Goal: Task Accomplishment & Management: Use online tool/utility

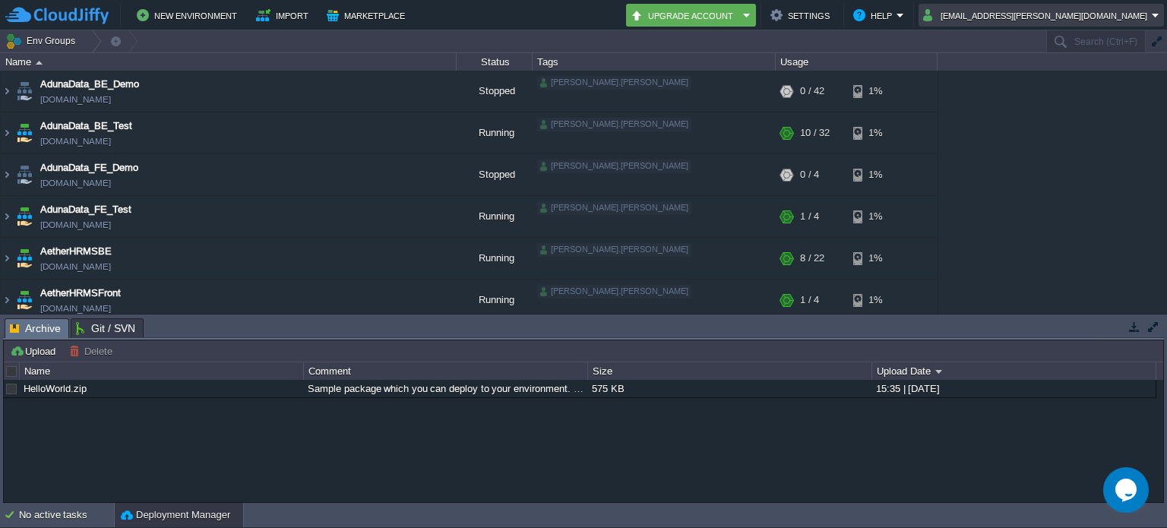
click at [1164, 14] on table "[EMAIL_ADDRESS][PERSON_NAME][DOMAIN_NAME]" at bounding box center [1041, 15] width 248 height 23
click at [1157, 27] on div "New Environment Import Marketplace Bonus ₹0.00 Upgrade Account Settings Help [E…" at bounding box center [583, 15] width 1167 height 30
click at [1158, 17] on em "[EMAIL_ADDRESS][PERSON_NAME][DOMAIN_NAME]" at bounding box center [1041, 15] width 236 height 18
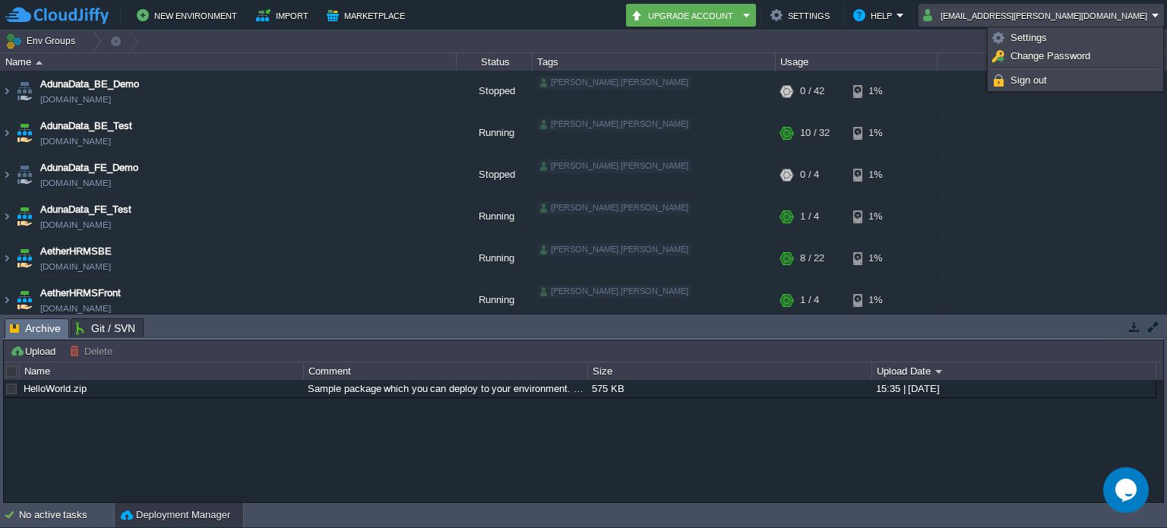
click at [1127, 184] on div "AdunaData_BE_Demo [DOMAIN_NAME] Stopped [PERSON_NAME].[PERSON_NAME] + Add to En…" at bounding box center [583, 192] width 1167 height 243
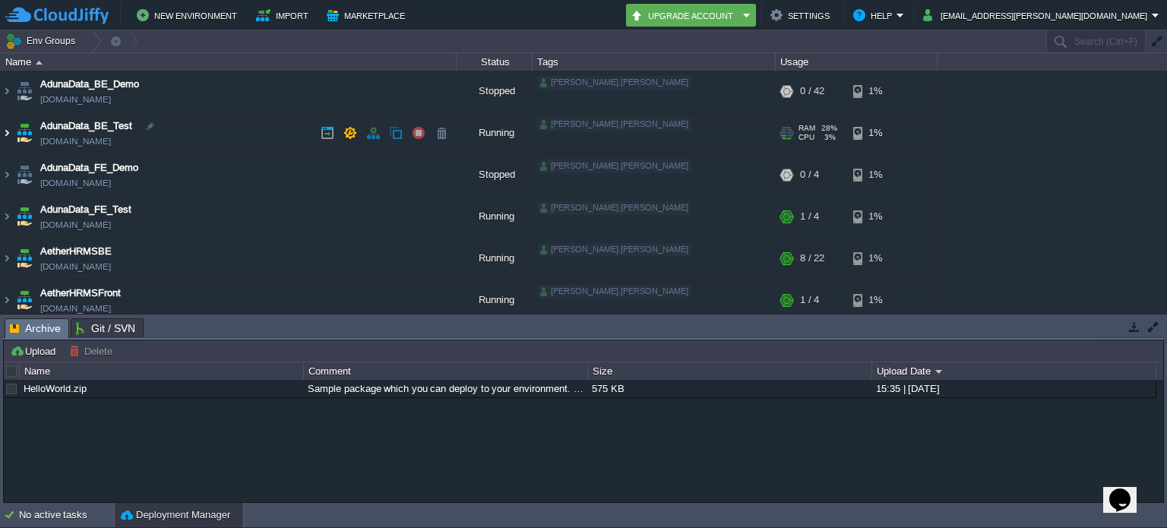
click at [3, 138] on img at bounding box center [7, 132] width 12 height 41
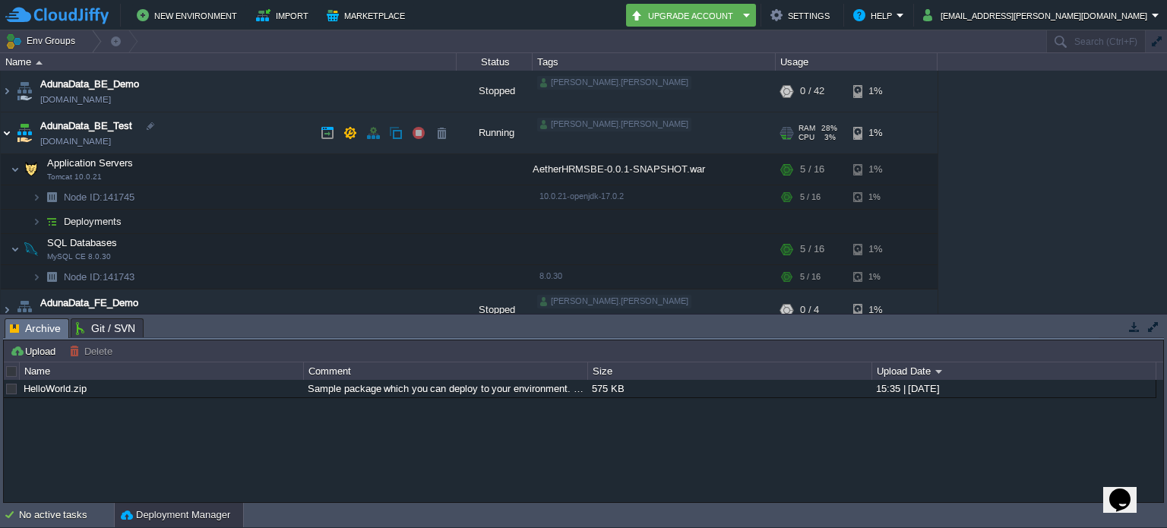
click at [3, 138] on img at bounding box center [7, 132] width 12 height 41
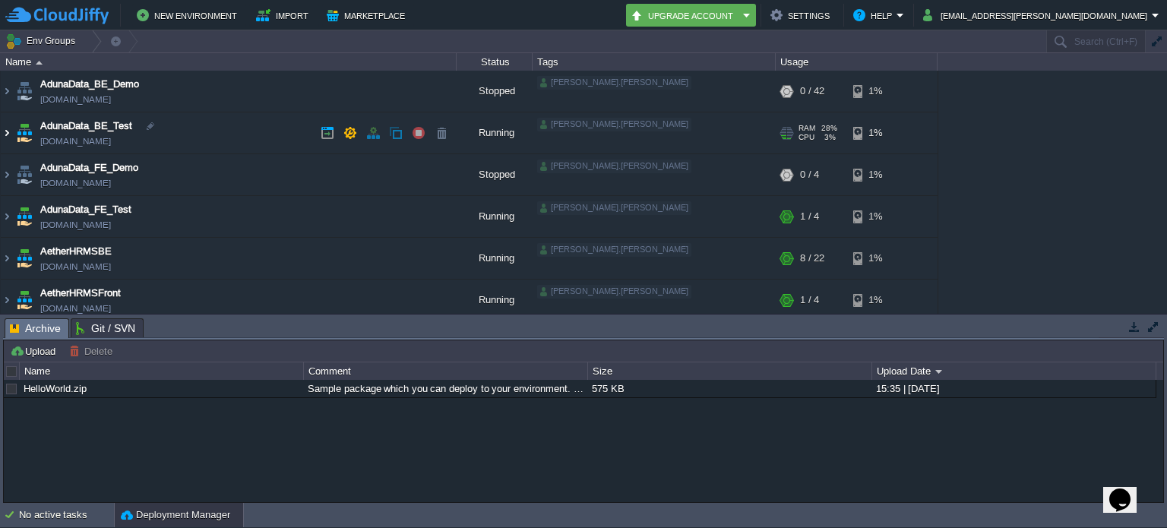
click at [3, 135] on img at bounding box center [7, 132] width 12 height 41
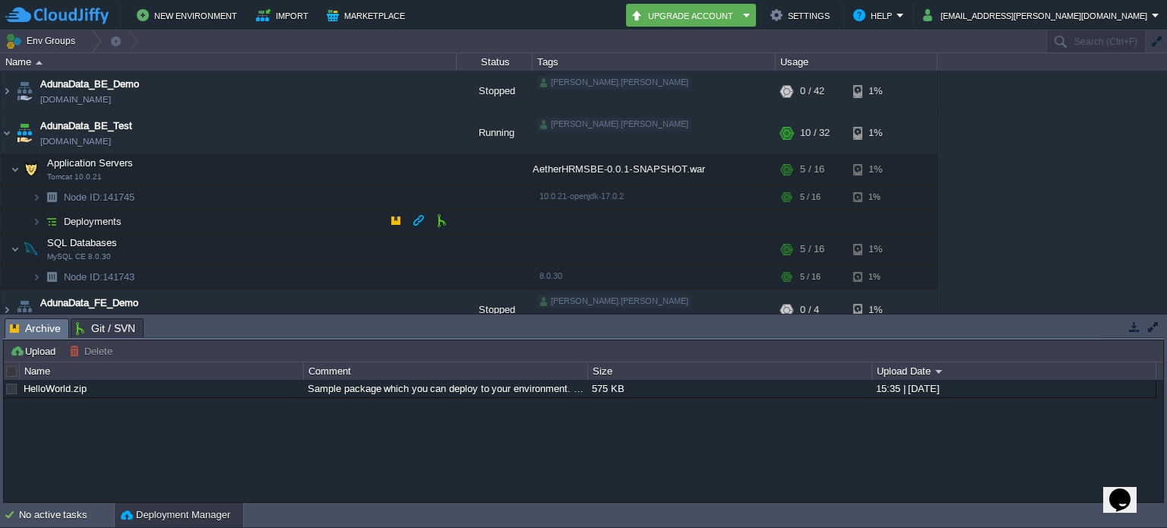
click at [185, 214] on td "Deployments" at bounding box center [229, 222] width 456 height 24
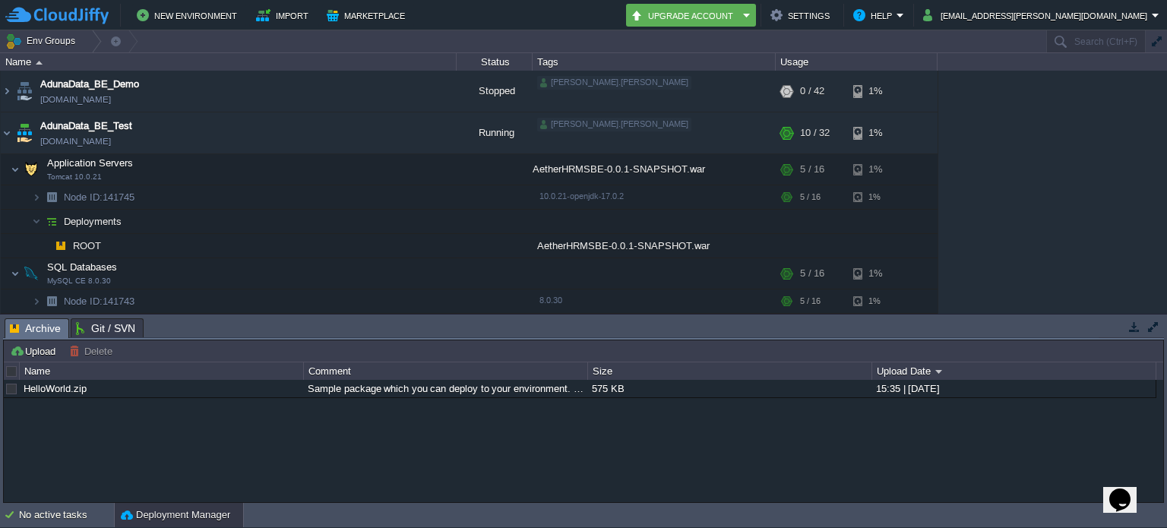
click at [258, 421] on div "HelloWorld.zip Sample package which you can deploy to your environment. Feel fr…" at bounding box center [583, 441] width 1159 height 123
click at [75, 507] on div "No active tasks" at bounding box center [66, 515] width 95 height 24
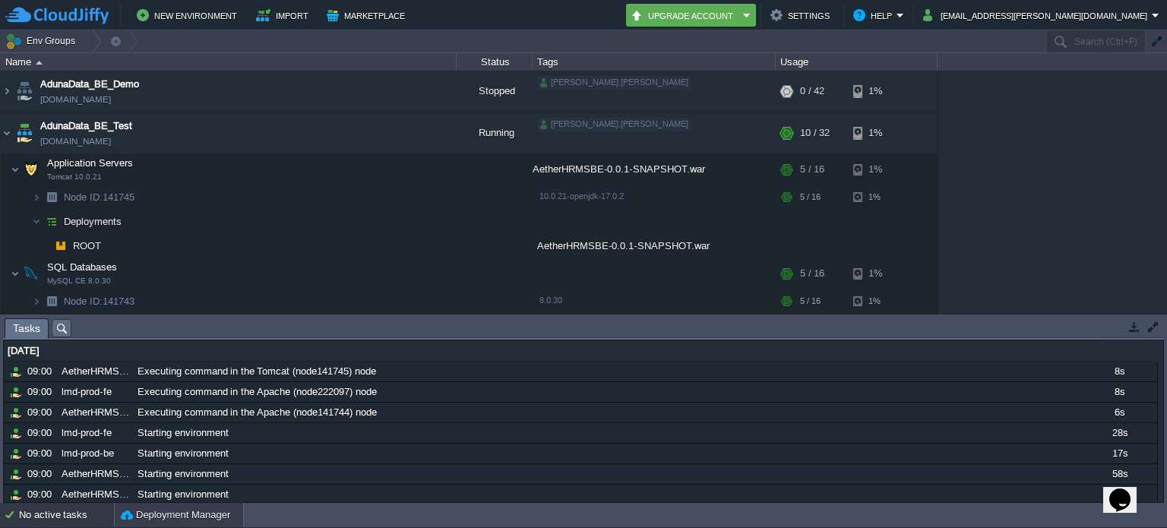
click at [157, 508] on button "Deployment Manager" at bounding box center [175, 515] width 109 height 15
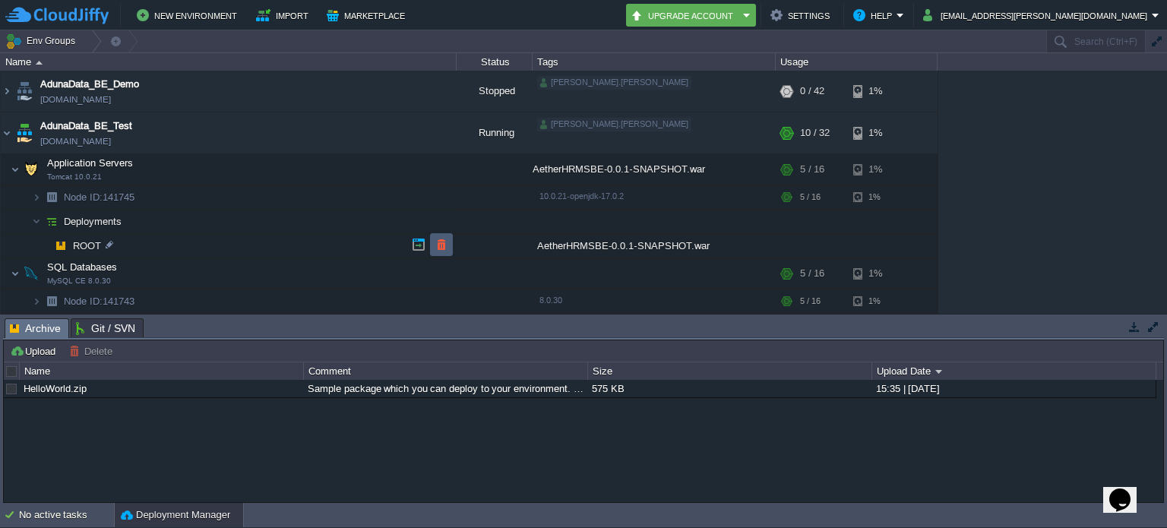
click at [435, 250] on button "button" at bounding box center [442, 245] width 14 height 14
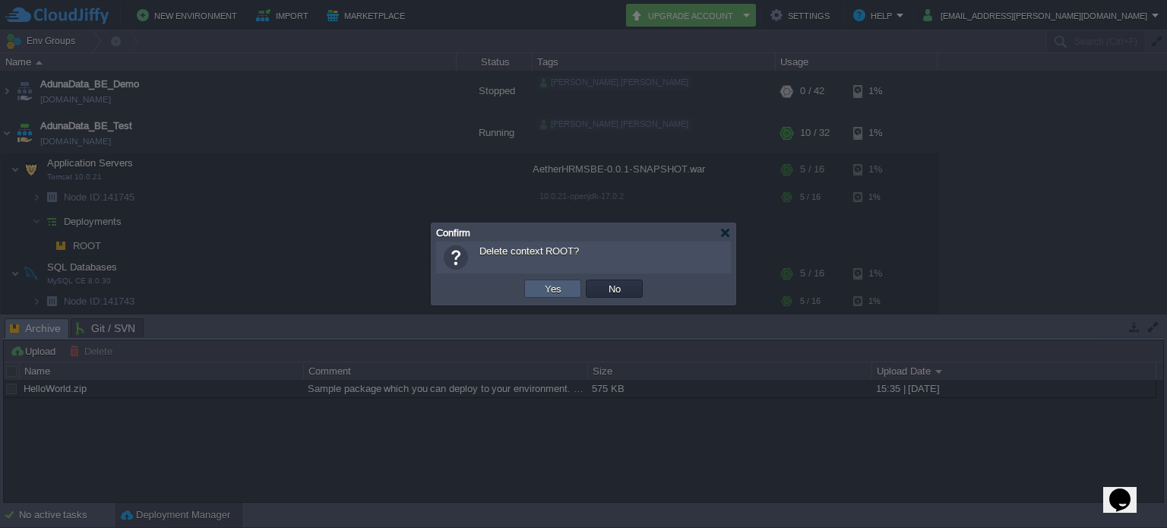
click at [542, 286] on button "Yes" at bounding box center [553, 289] width 26 height 14
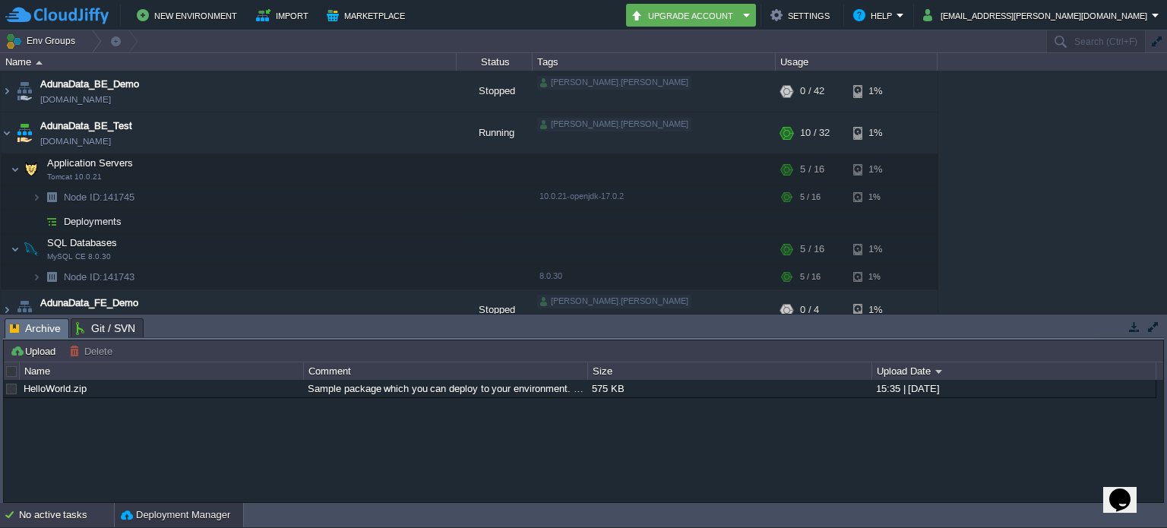
click at [74, 522] on div "No active tasks" at bounding box center [66, 515] width 95 height 24
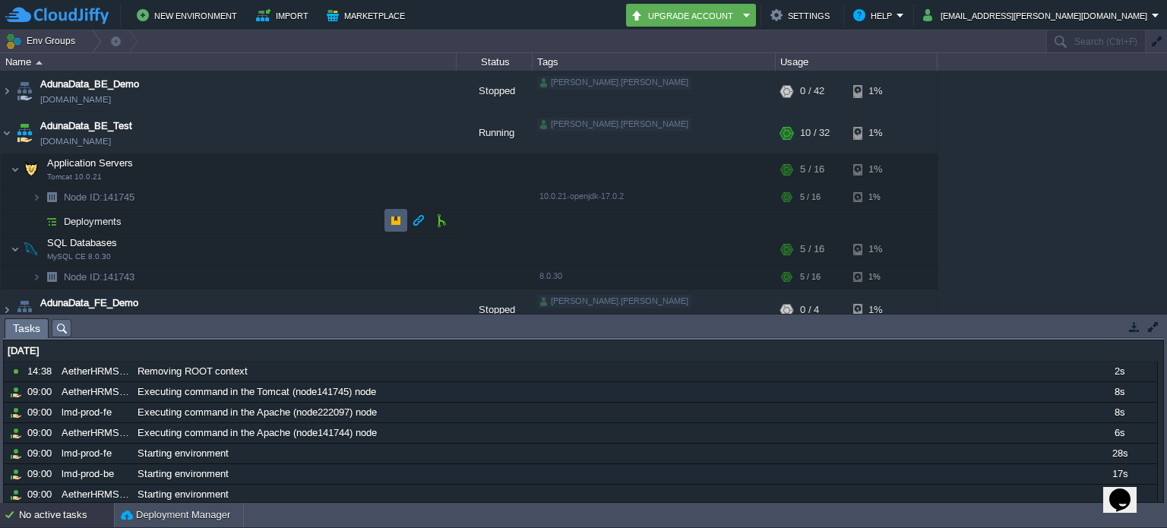
click at [390, 218] on button "button" at bounding box center [396, 220] width 14 height 14
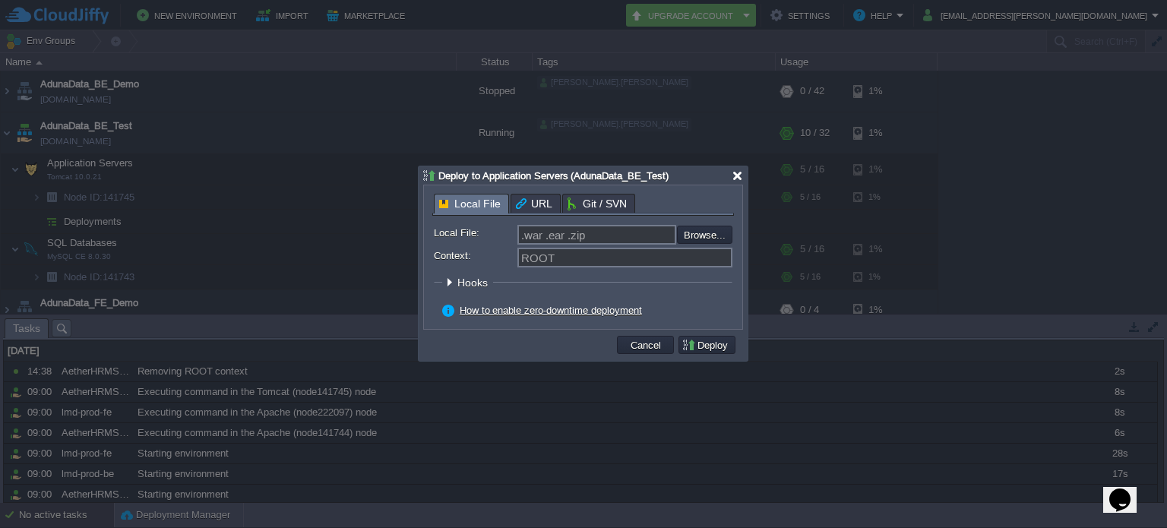
click at [740, 176] on div at bounding box center [737, 175] width 11 height 11
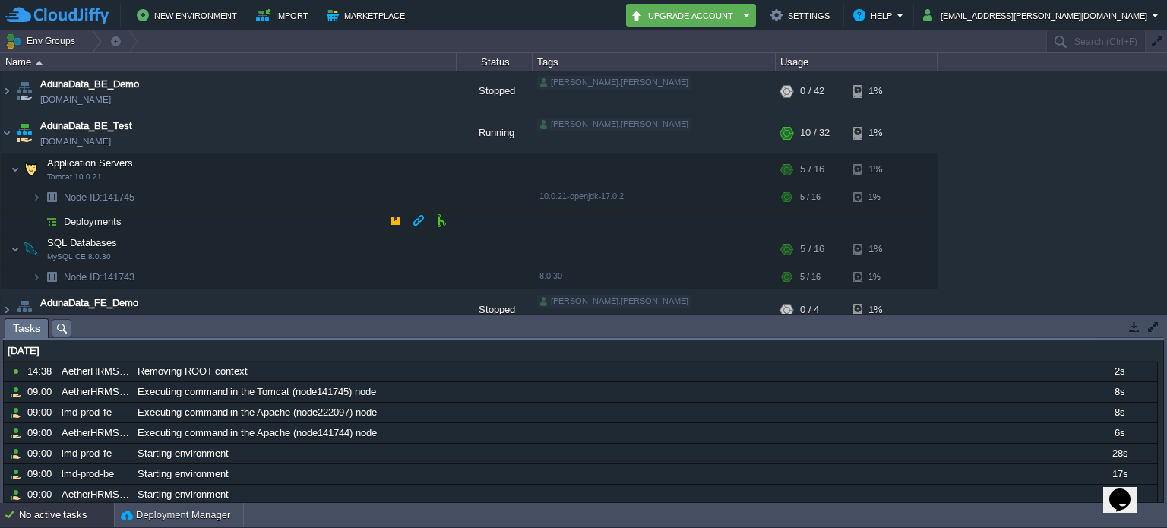
click at [265, 221] on td "Deployments" at bounding box center [229, 222] width 456 height 24
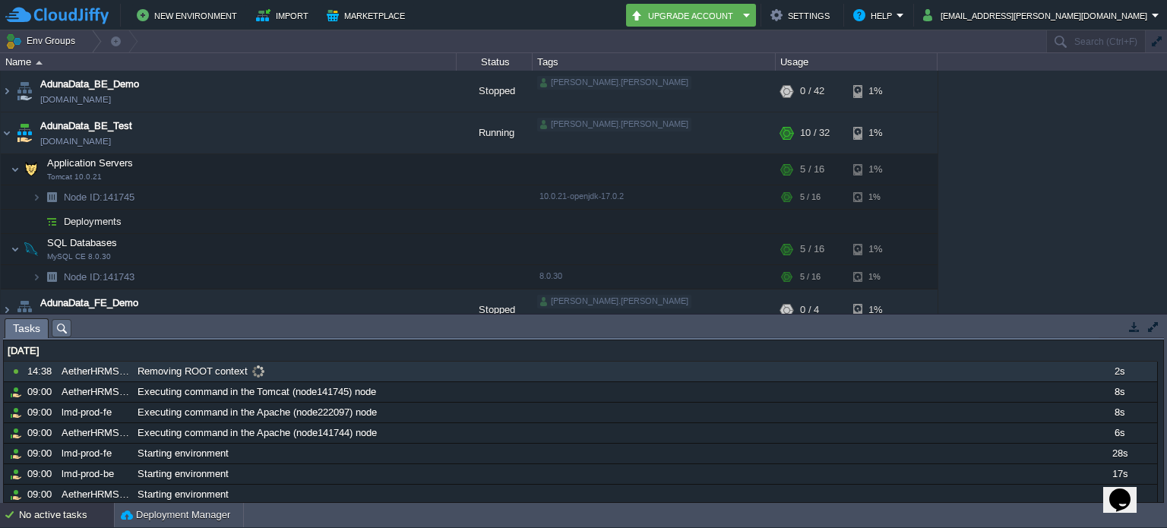
drag, startPoint x: 213, startPoint y: 375, endPoint x: 204, endPoint y: 372, distance: 9.4
click at [204, 372] on span "Removing ROOT context" at bounding box center [193, 372] width 110 height 14
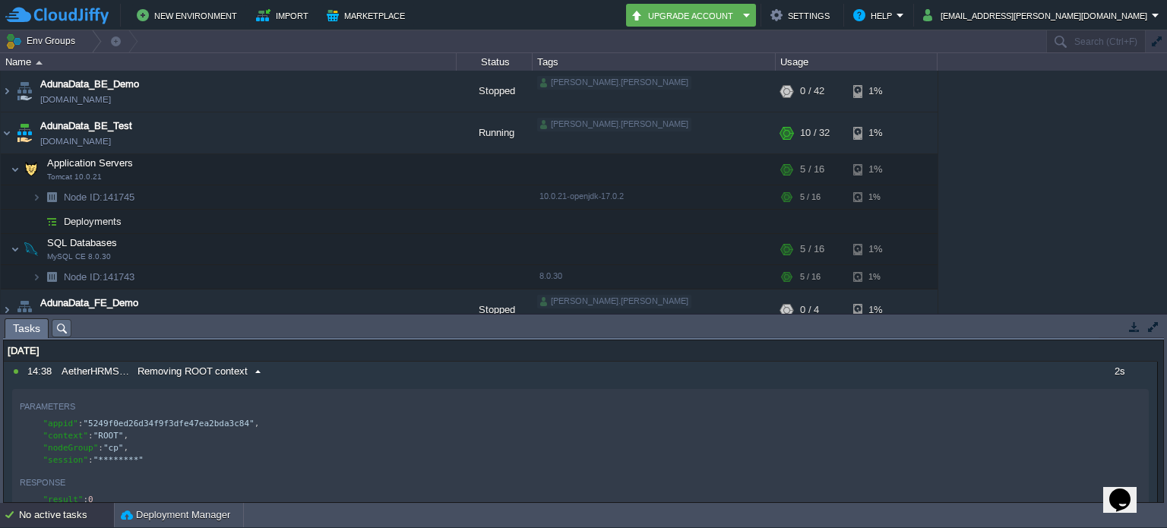
click at [204, 372] on span "Removing ROOT context" at bounding box center [193, 372] width 110 height 14
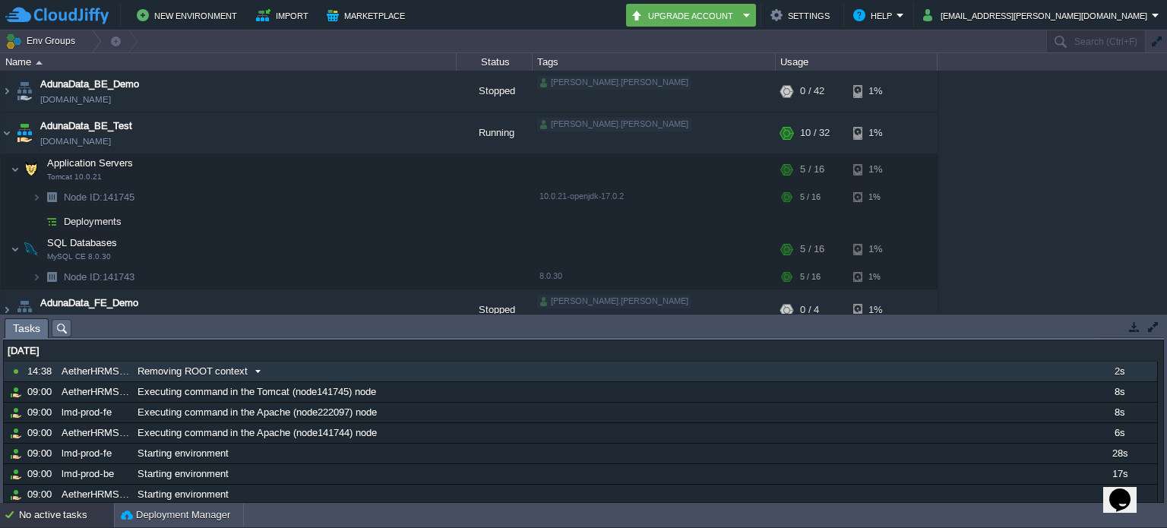
click at [204, 372] on span "Removing ROOT context" at bounding box center [193, 372] width 110 height 14
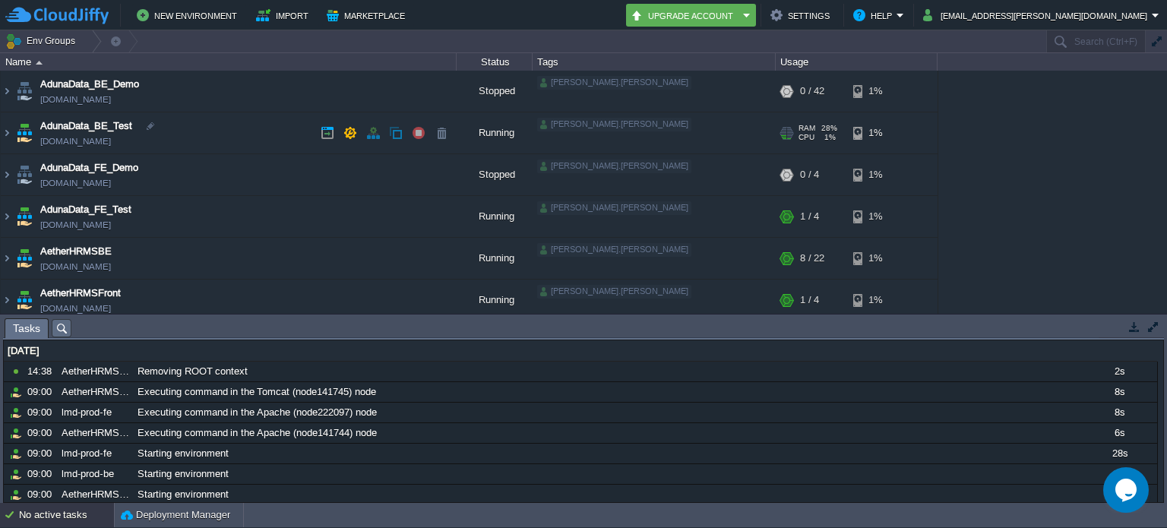
click at [205, 120] on td "AdunaData_BE_Test aetherhrmsbe-test.cloudjiffy.net" at bounding box center [229, 133] width 456 height 42
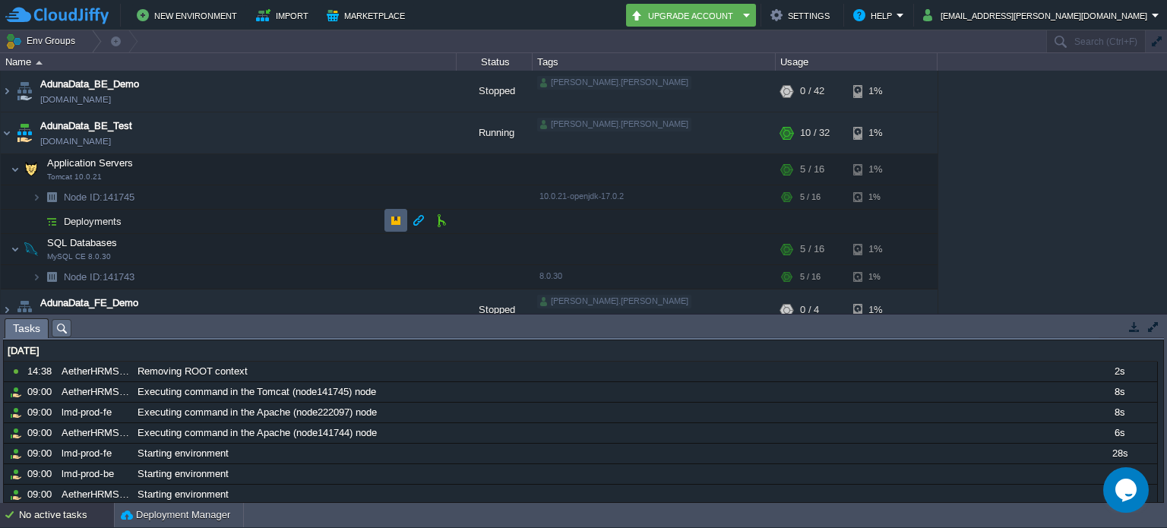
click at [387, 223] on td at bounding box center [395, 220] width 23 height 23
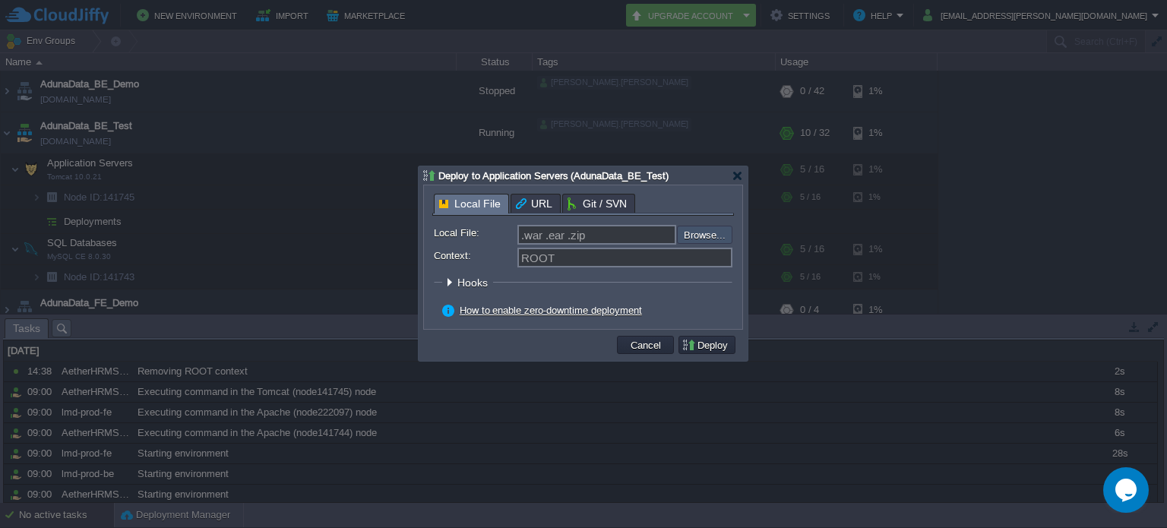
click at [697, 243] on input "file" at bounding box center [636, 235] width 192 height 18
type input "C:\fakepath\adunadata-0.0.1-SNAPSHOT.war"
type input "adunadata-0.0.1-SNAPSHOT.war"
click at [694, 343] on button "Deploy" at bounding box center [706, 345] width 51 height 14
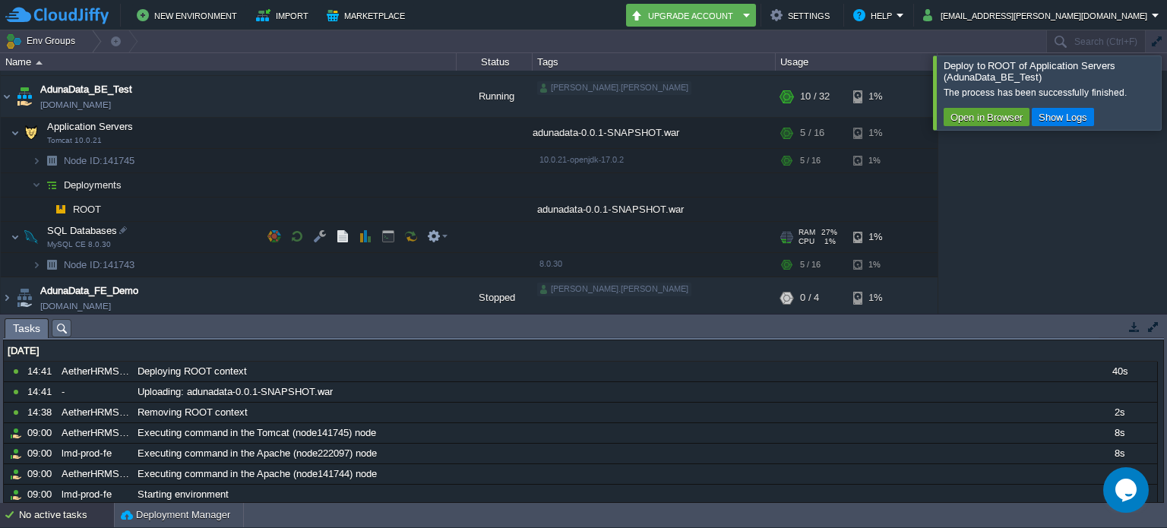
scroll to position [11, 0]
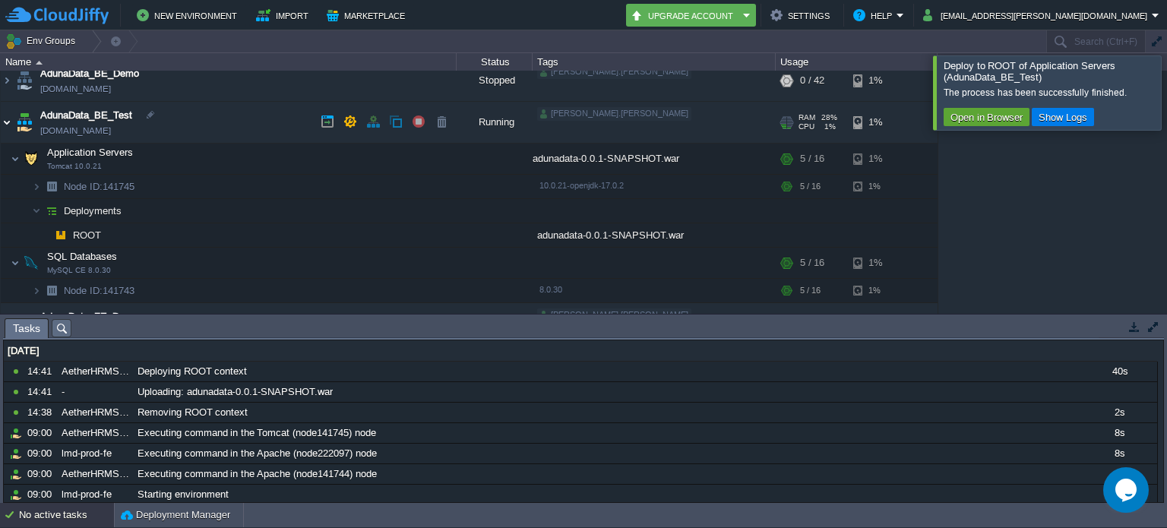
click at [6, 124] on img at bounding box center [7, 122] width 12 height 41
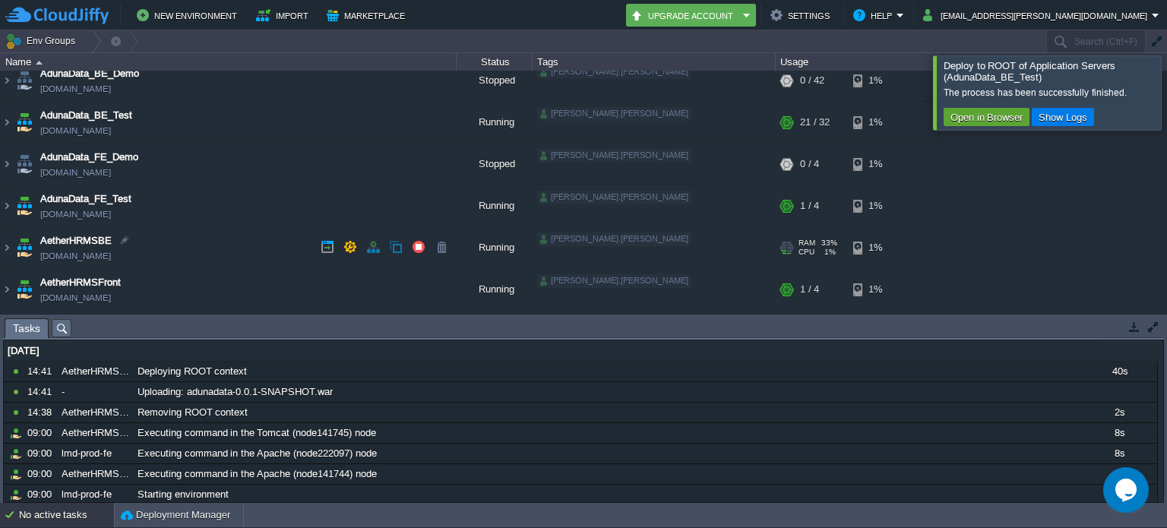
scroll to position [163, 0]
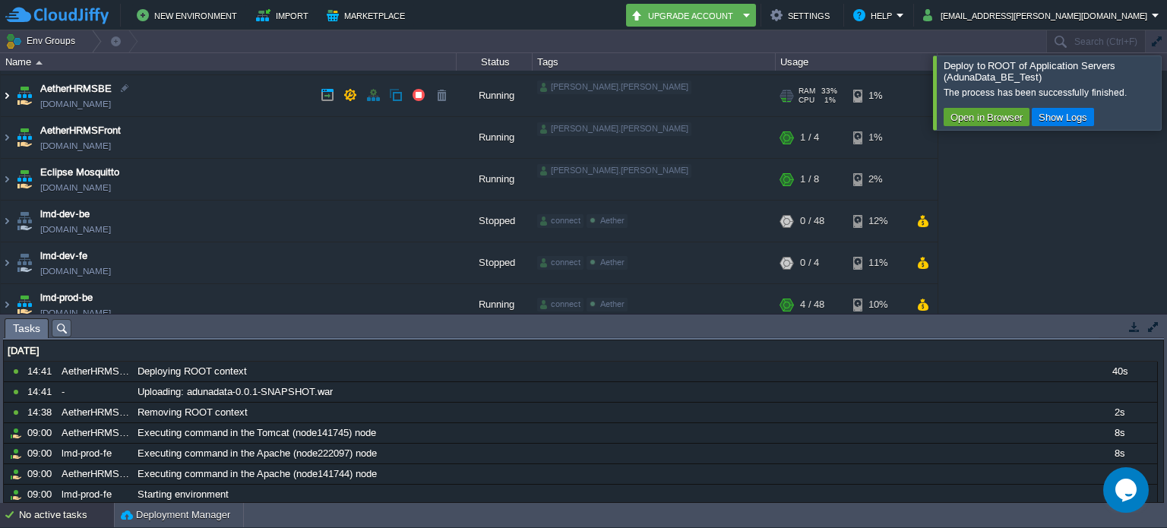
click at [10, 92] on img at bounding box center [7, 95] width 12 height 41
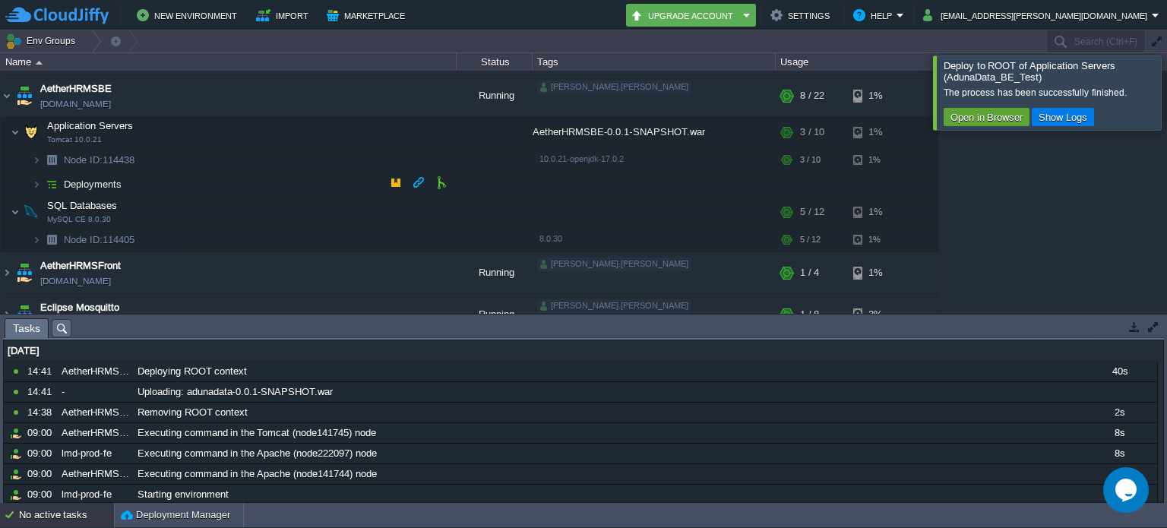
click at [213, 172] on td "Deployments" at bounding box center [229, 184] width 456 height 24
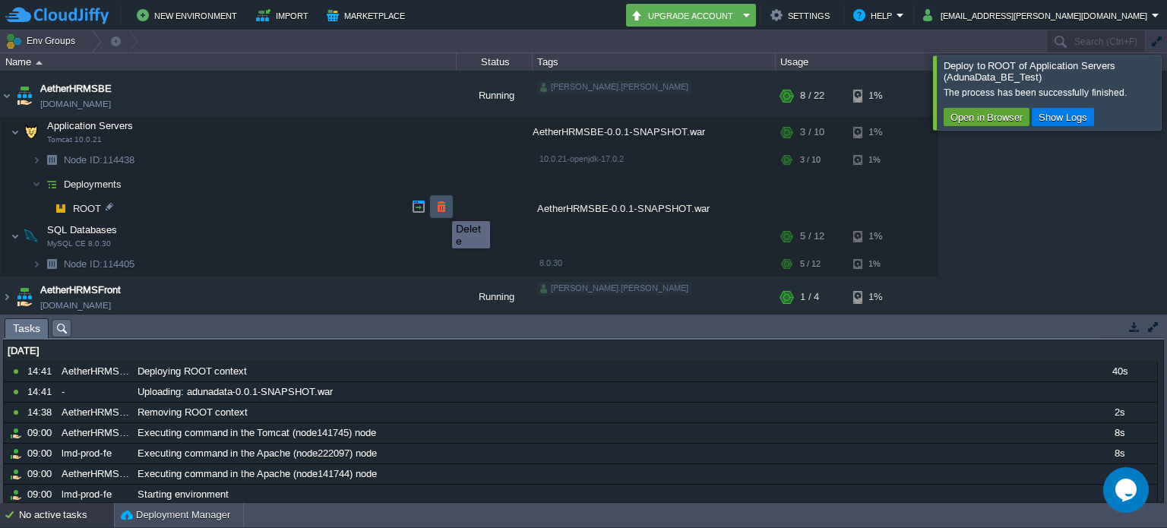
click at [441, 207] on button "button" at bounding box center [442, 207] width 14 height 14
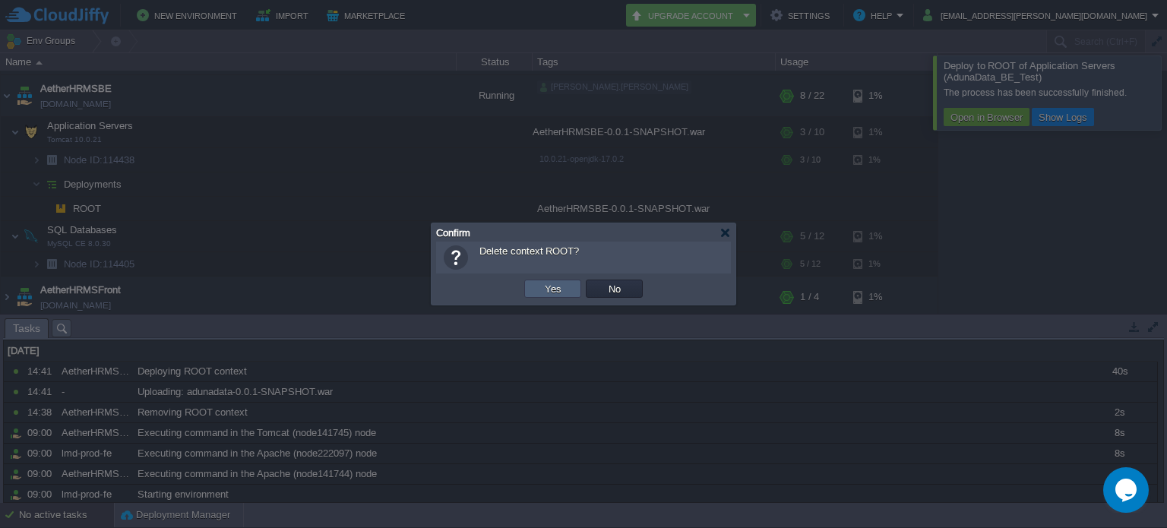
click at [571, 287] on td "Yes" at bounding box center [552, 289] width 57 height 18
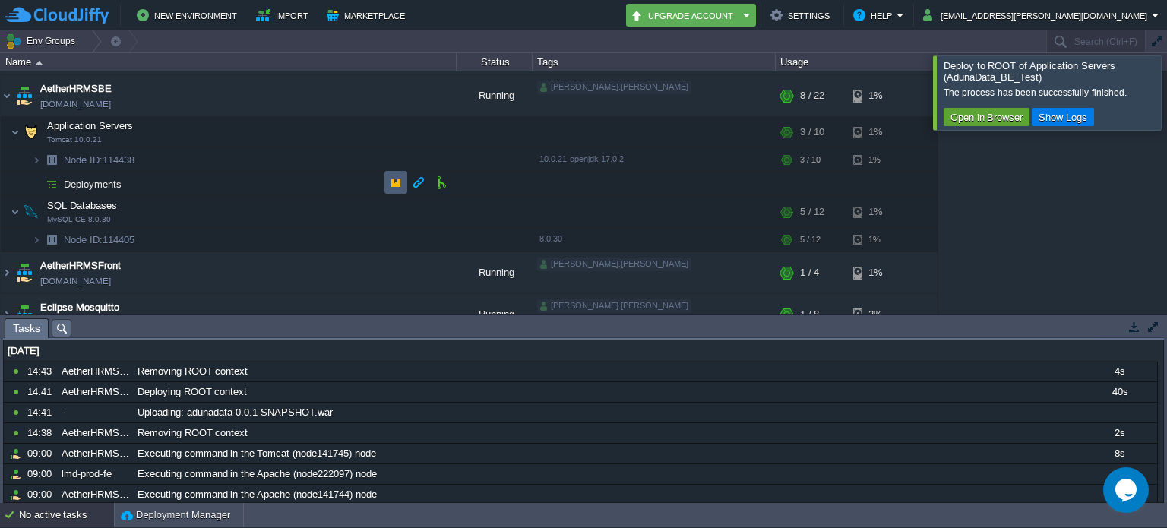
click at [395, 182] on button "button" at bounding box center [396, 183] width 14 height 14
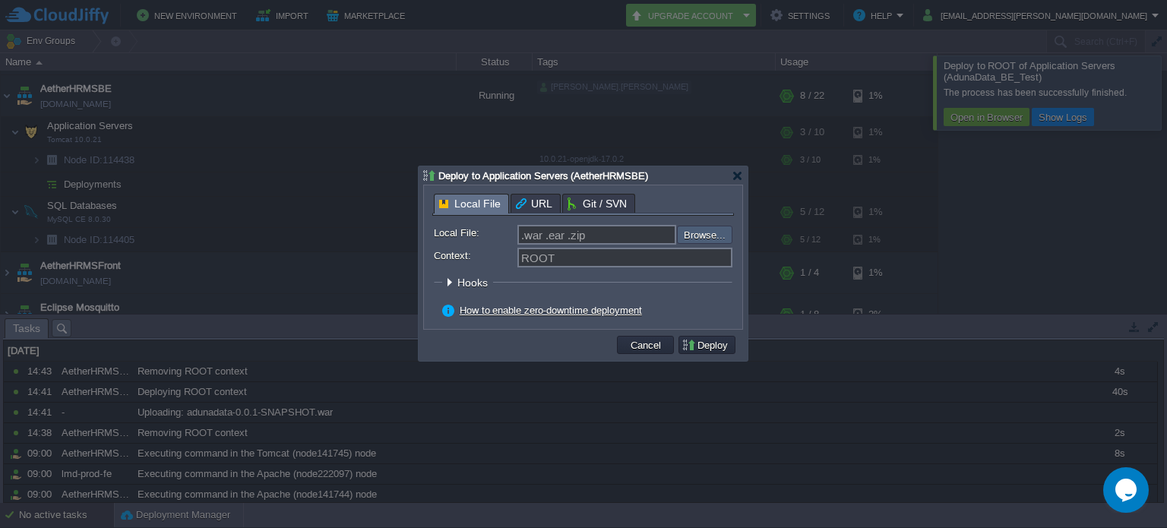
click at [713, 230] on input "file" at bounding box center [636, 235] width 192 height 18
type input "C:\fakepath\AetherHRMSBE-0.0.1-SNAPSHOT.war"
type input "AetherHRMSBE-0.0.1-SNAPSHOT.war"
click at [711, 346] on button "Deploy" at bounding box center [706, 345] width 51 height 14
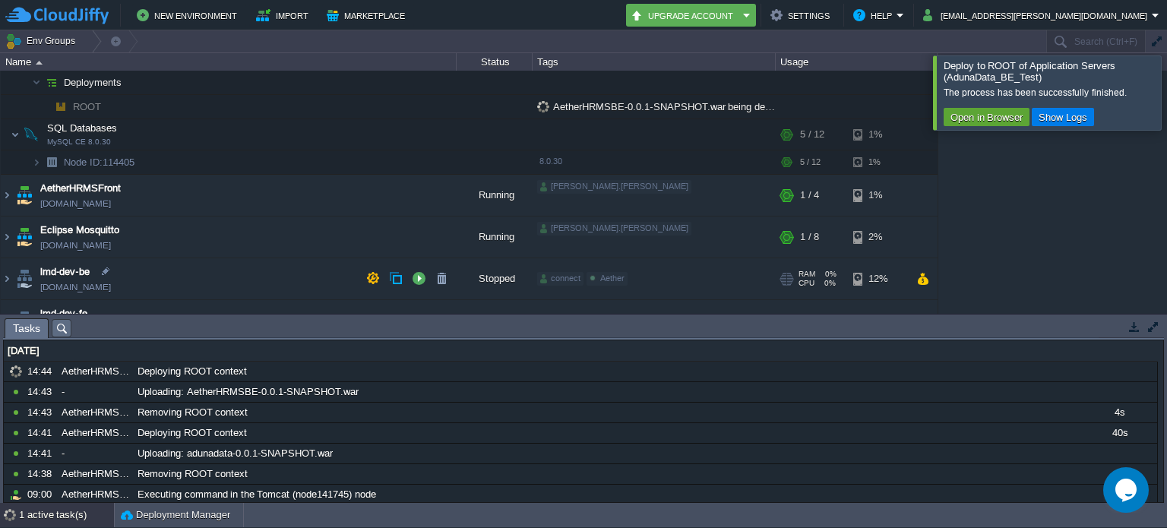
scroll to position [315, 0]
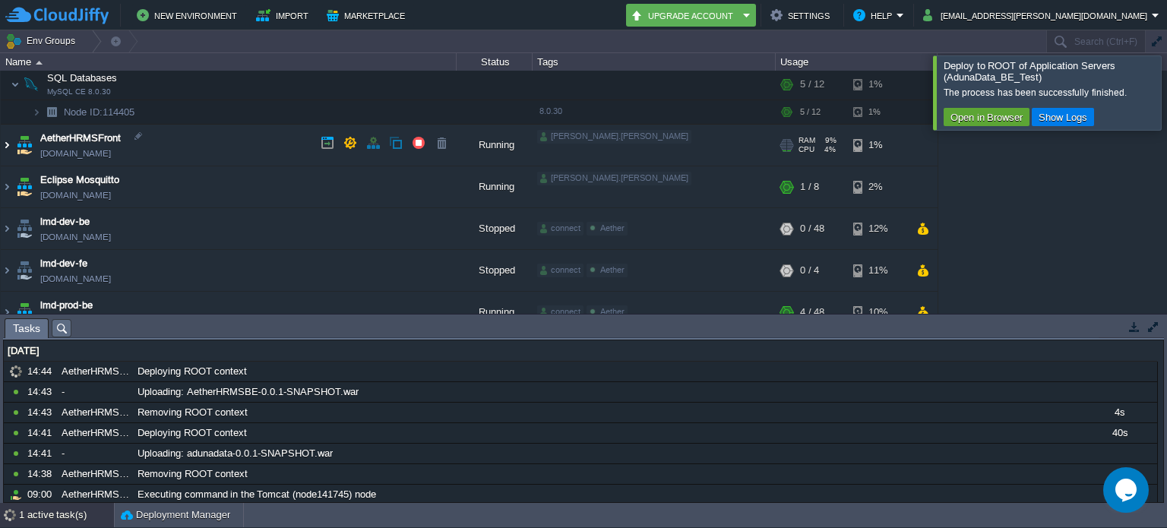
click at [12, 145] on img at bounding box center [7, 145] width 12 height 41
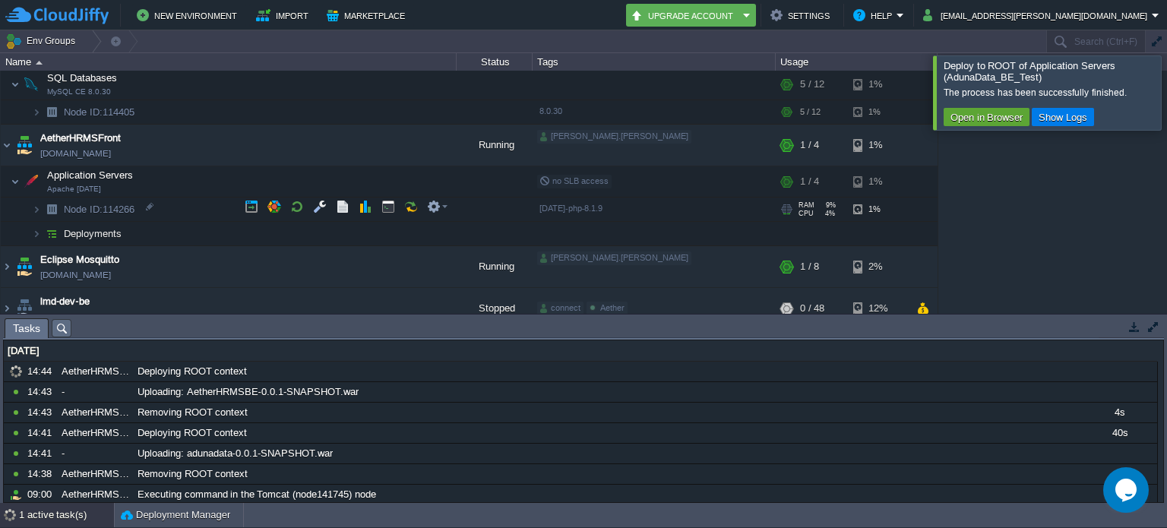
click at [151, 217] on td "Node ID: 114266" at bounding box center [229, 210] width 456 height 24
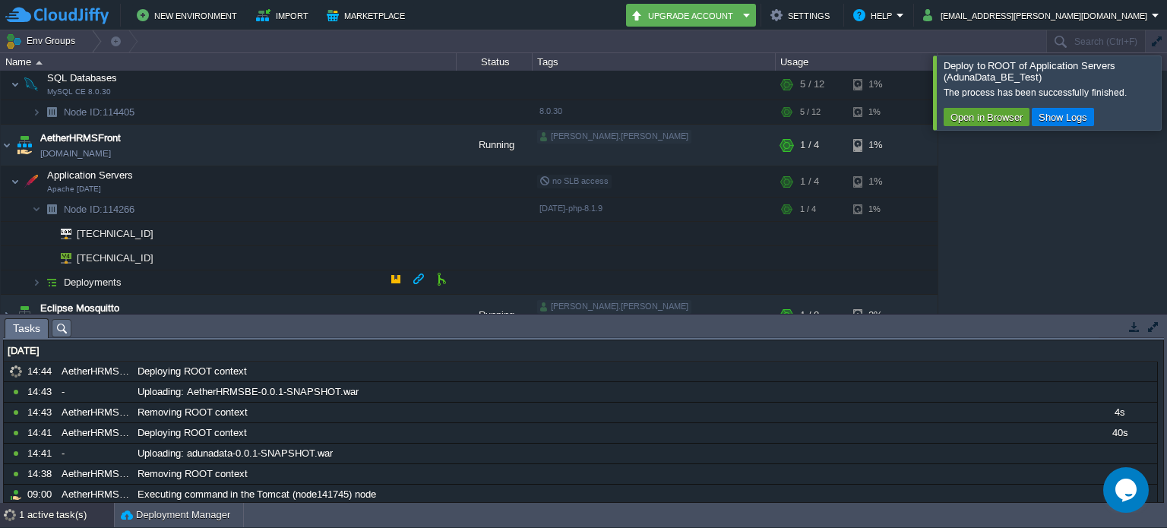
click at [330, 272] on td "Deployments" at bounding box center [229, 282] width 456 height 24
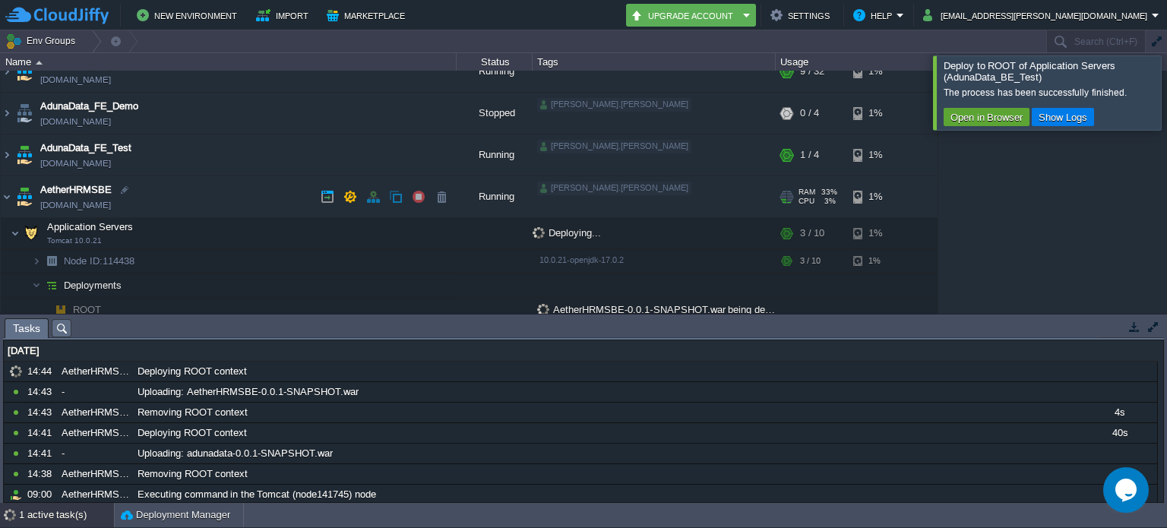
scroll to position [163, 0]
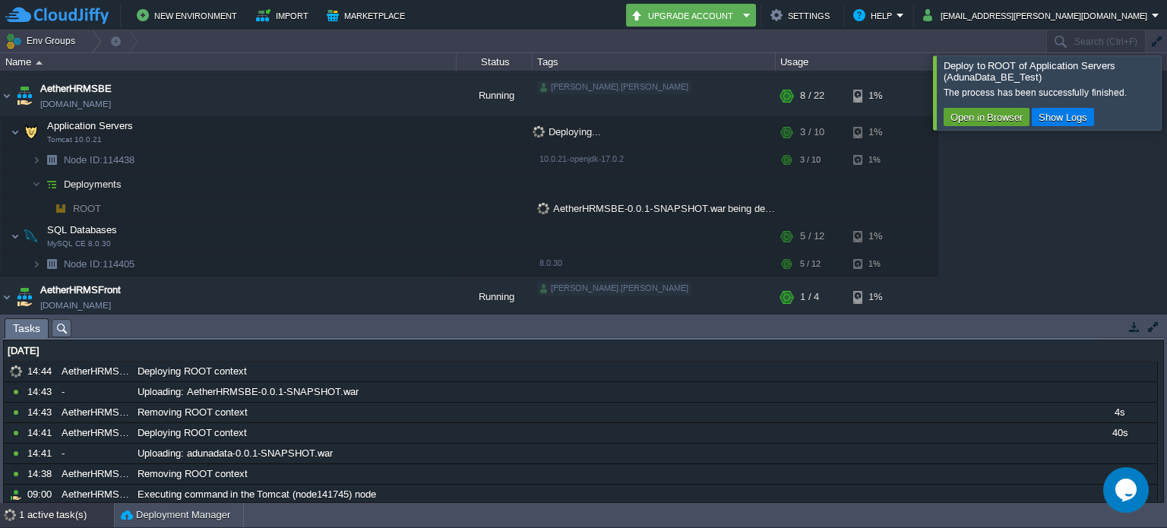
click at [1166, 100] on div at bounding box center [1185, 92] width 0 height 74
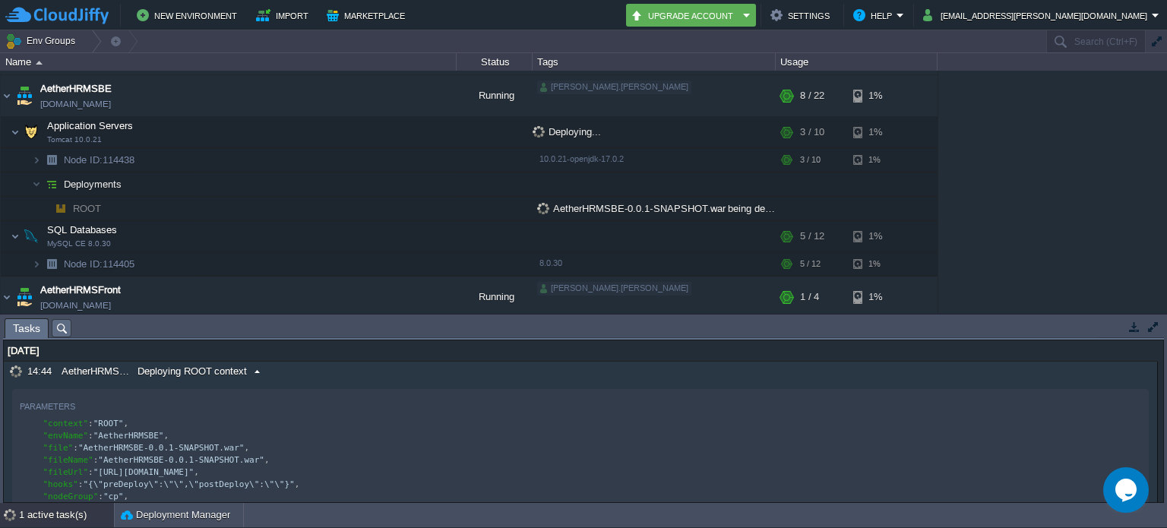
click at [253, 371] on span at bounding box center [257, 372] width 21 height 14
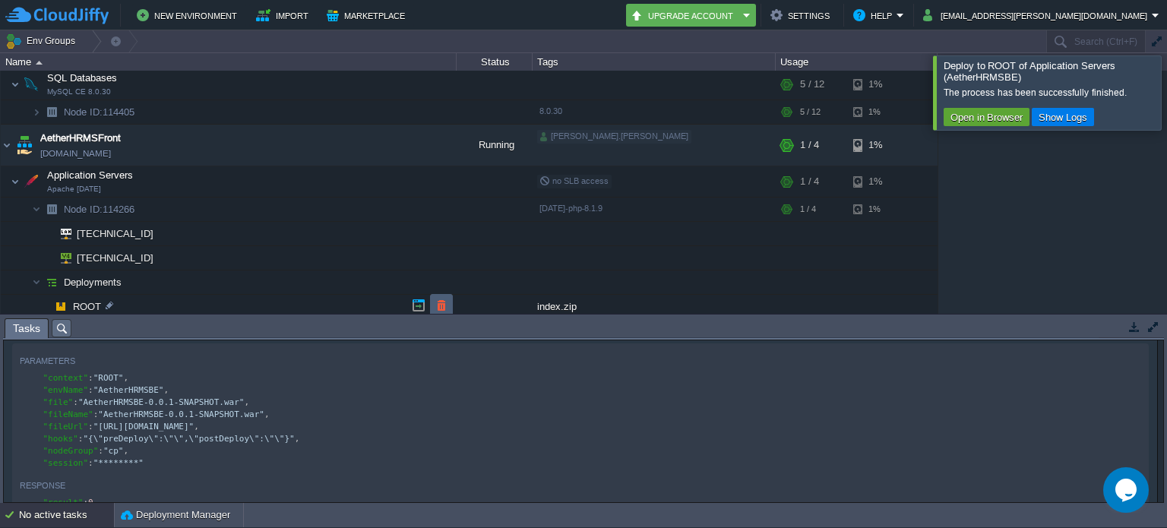
scroll to position [325, 0]
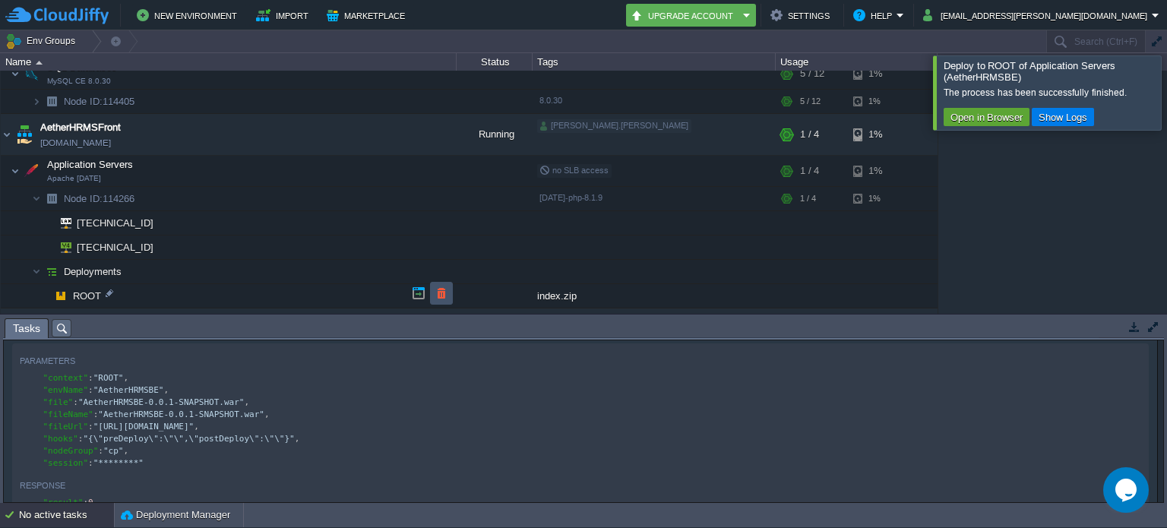
click at [441, 286] on button "button" at bounding box center [442, 293] width 14 height 14
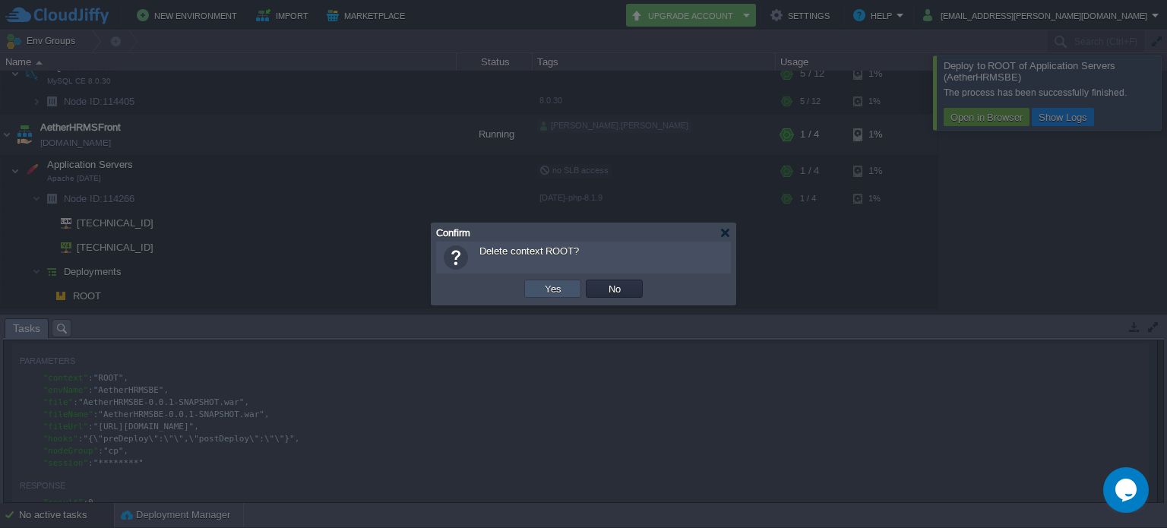
click at [548, 288] on button "Yes" at bounding box center [553, 289] width 26 height 14
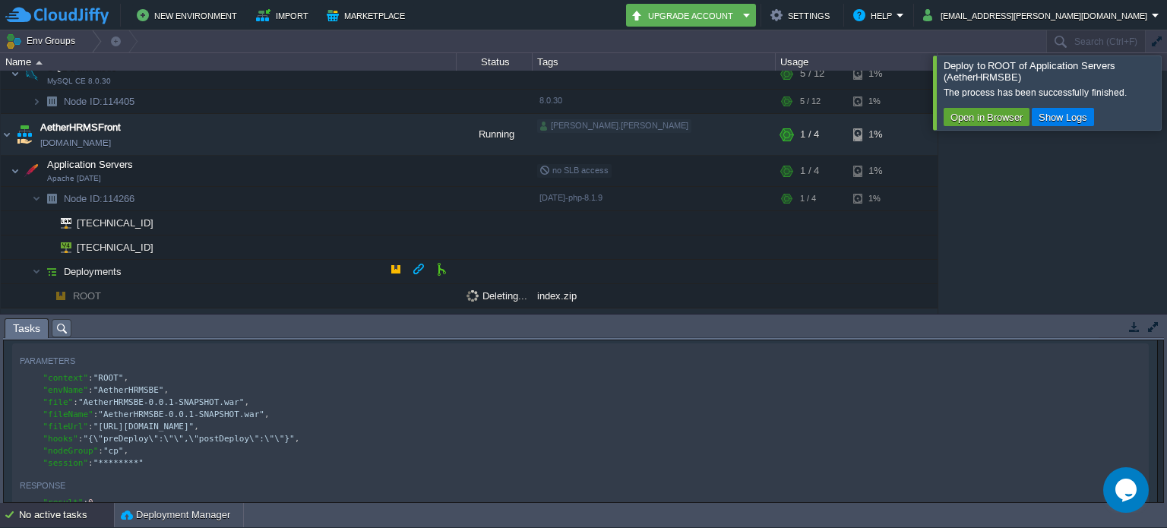
scroll to position [477, 0]
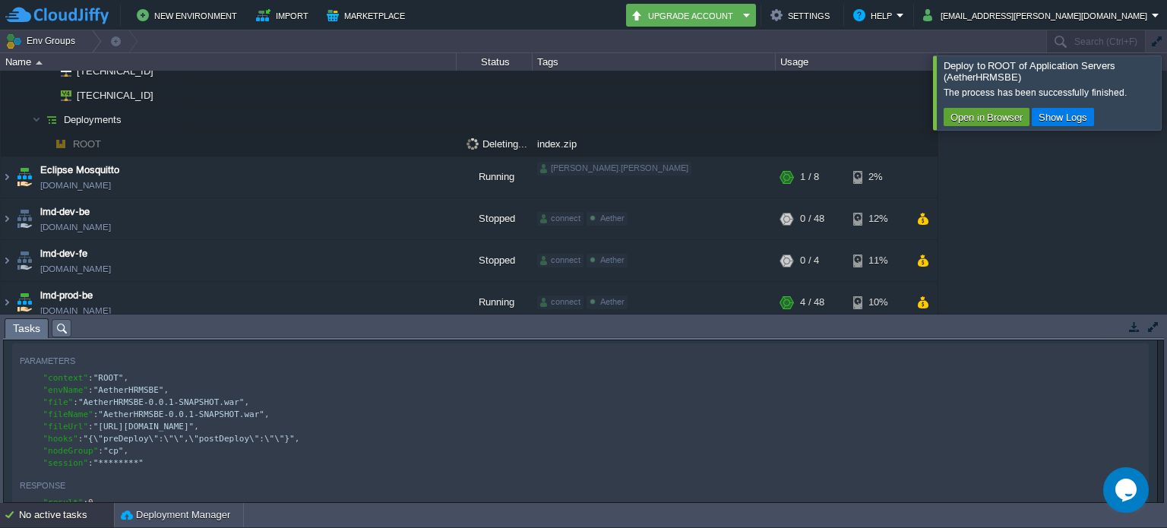
click at [168, 139] on td "ROOT" at bounding box center [229, 144] width 456 height 24
click at [119, 137] on td "ROOT" at bounding box center [229, 144] width 456 height 24
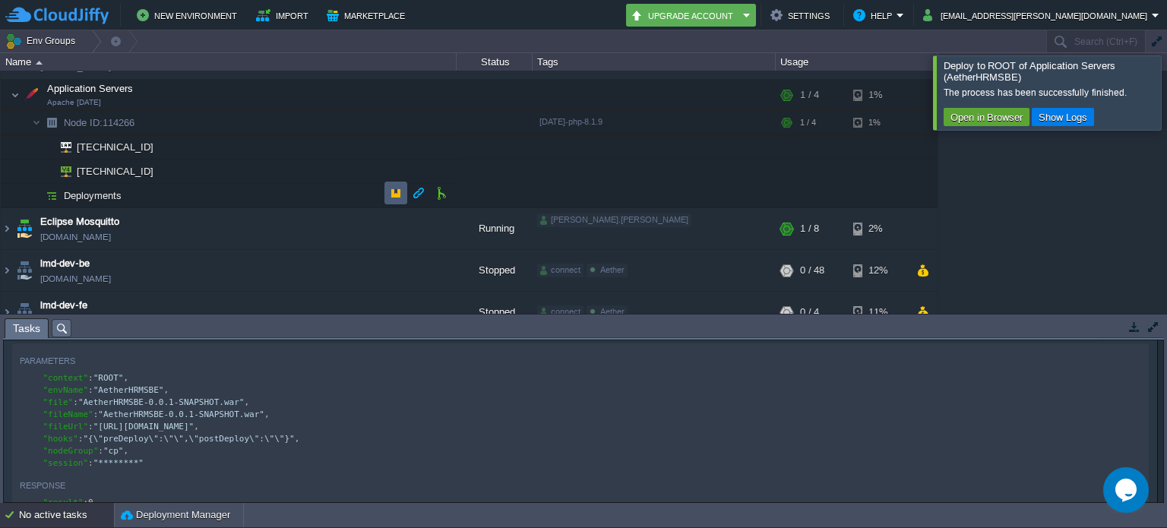
click at [389, 188] on button "button" at bounding box center [396, 193] width 14 height 14
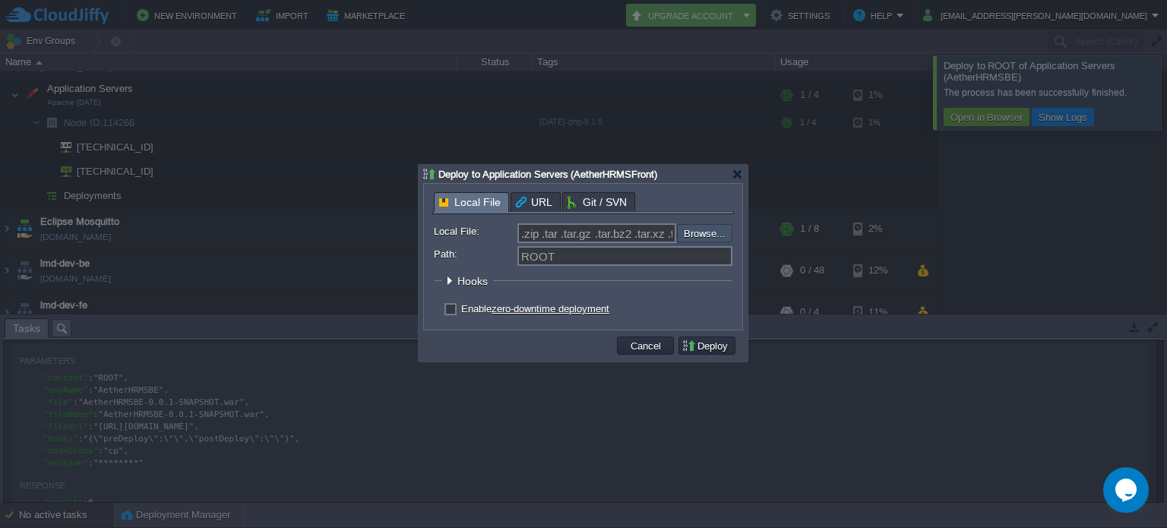
click at [711, 229] on input "file" at bounding box center [636, 233] width 192 height 18
type input "C:\fakepath\index.zip"
type input "index.zip"
click at [710, 355] on td "Deploy" at bounding box center [707, 345] width 62 height 23
click at [714, 348] on button "Deploy" at bounding box center [706, 346] width 51 height 14
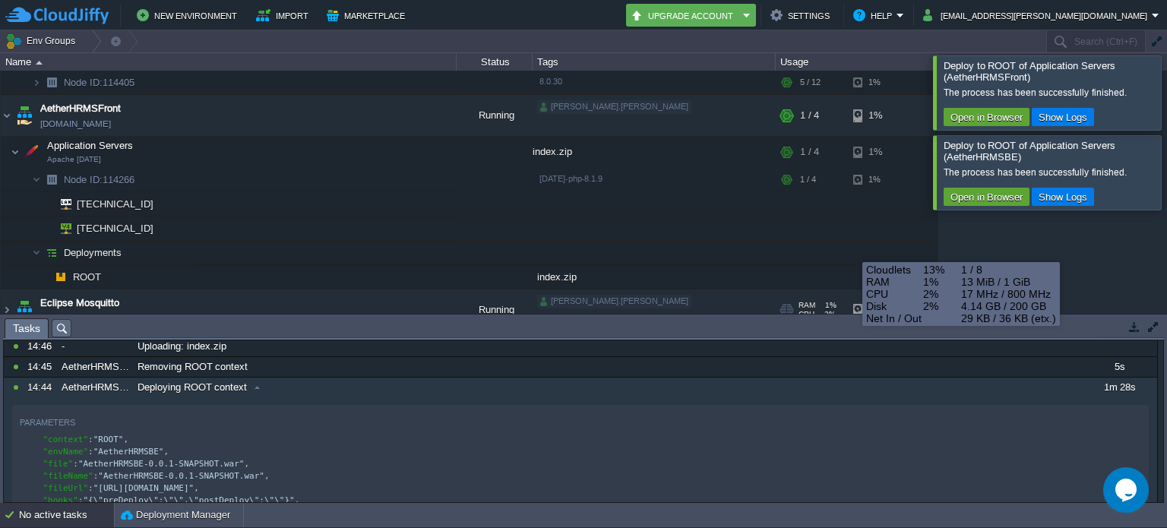
scroll to position [249, 0]
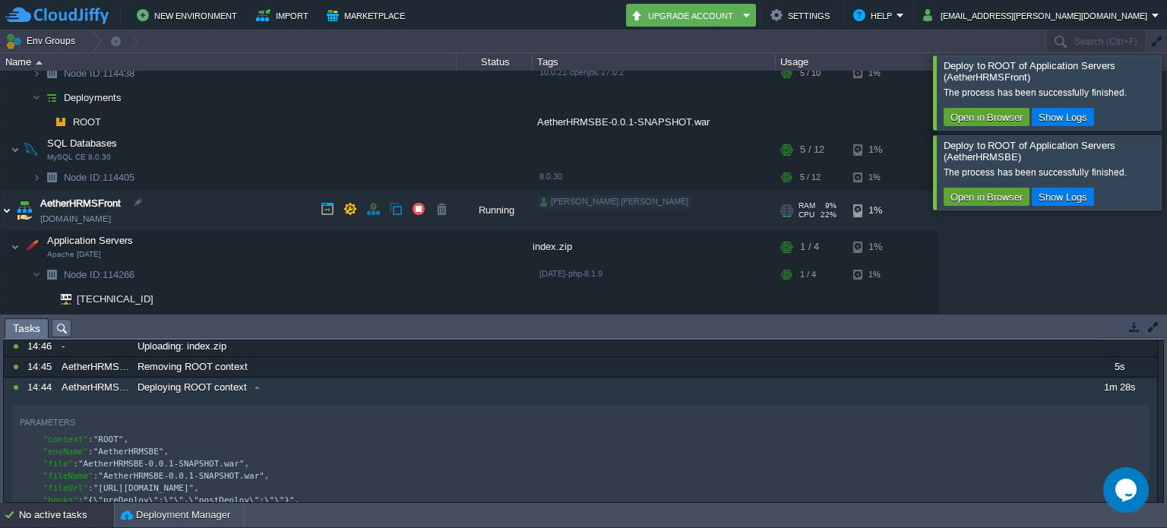
click at [10, 201] on img at bounding box center [7, 210] width 12 height 41
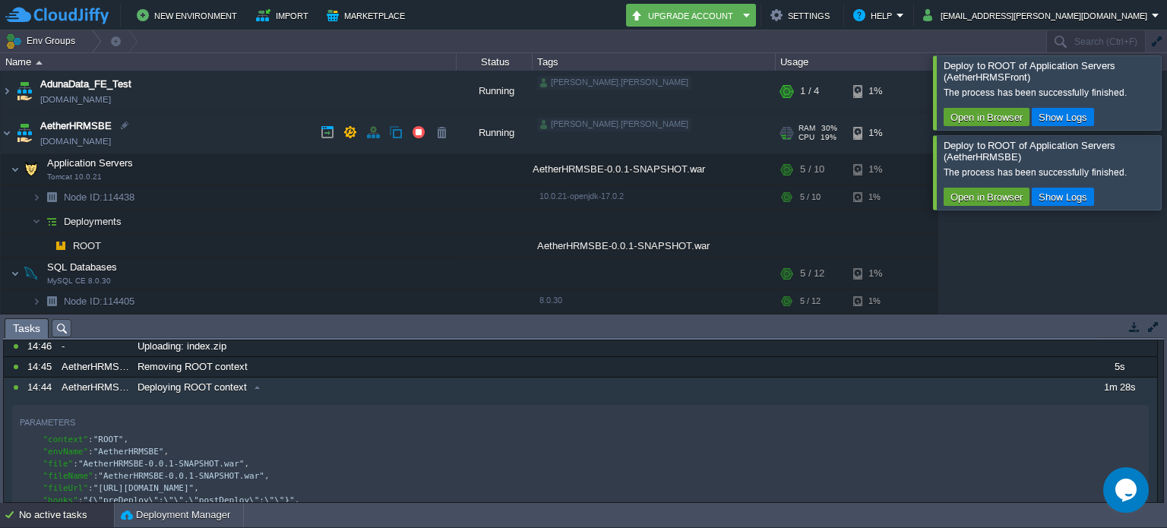
scroll to position [21, 0]
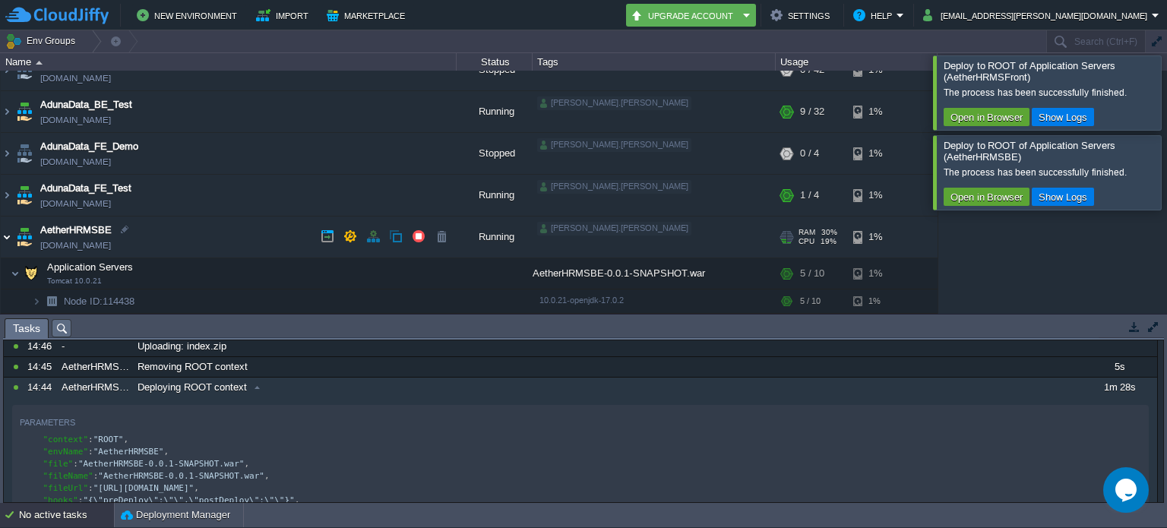
click at [3, 239] on img at bounding box center [7, 237] width 12 height 41
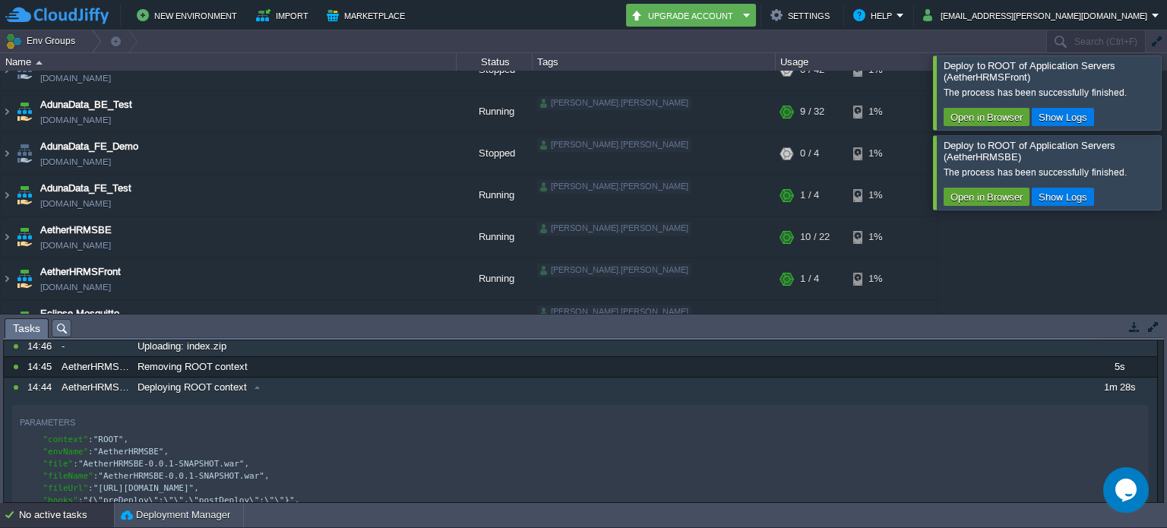
scroll to position [249, 0]
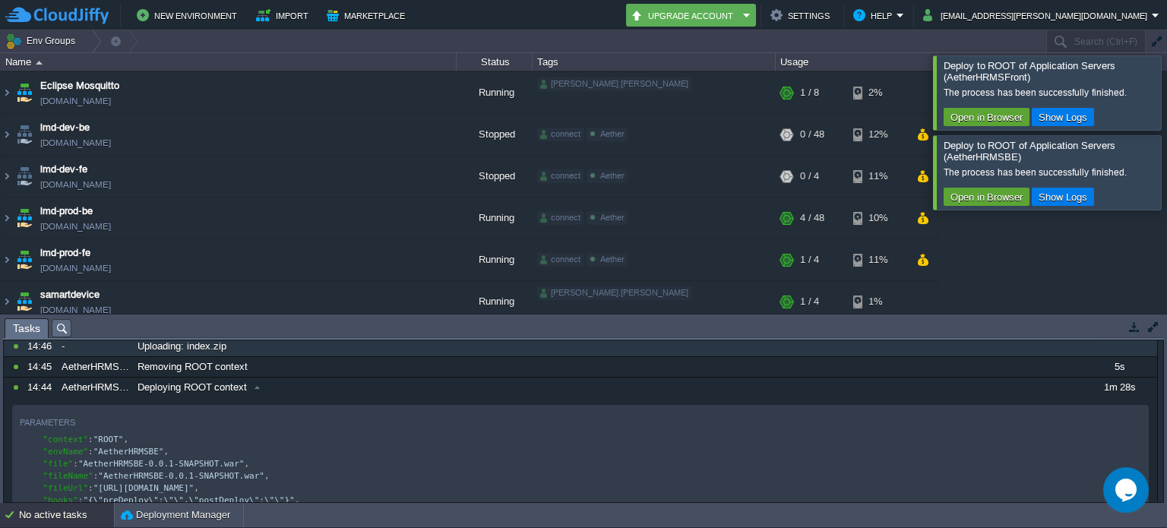
click at [119, 348] on div "-" at bounding box center [95, 347] width 74 height 20
click at [185, 354] on span "Uploading: index.zip" at bounding box center [182, 351] width 89 height 14
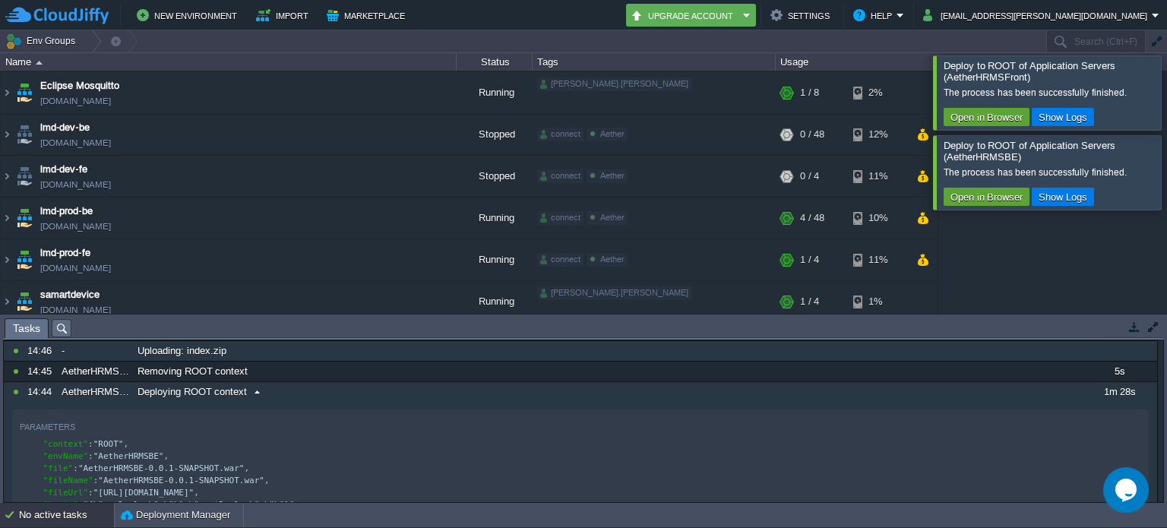
click at [255, 387] on span at bounding box center [257, 392] width 21 height 14
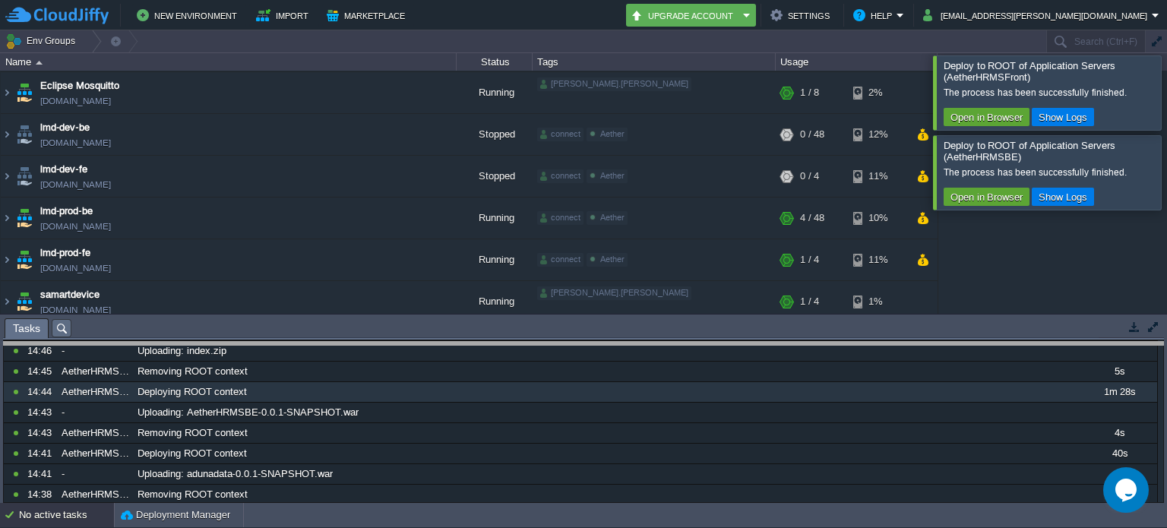
drag, startPoint x: 544, startPoint y: 322, endPoint x: 553, endPoint y: 346, distance: 25.3
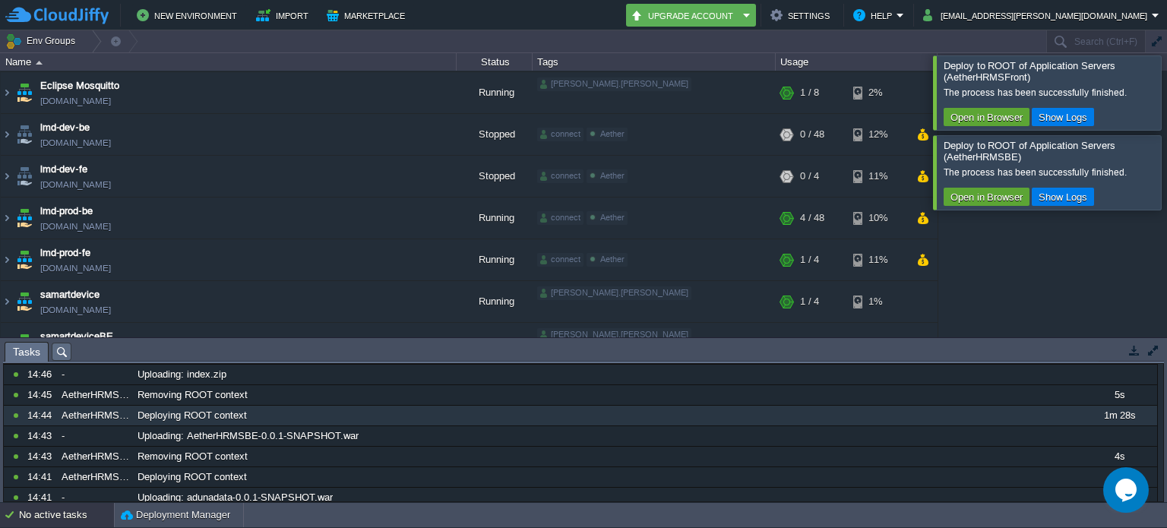
drag, startPoint x: 1146, startPoint y: 167, endPoint x: 1157, endPoint y: 131, distance: 37.5
click at [1166, 167] on div at bounding box center [1185, 172] width 0 height 74
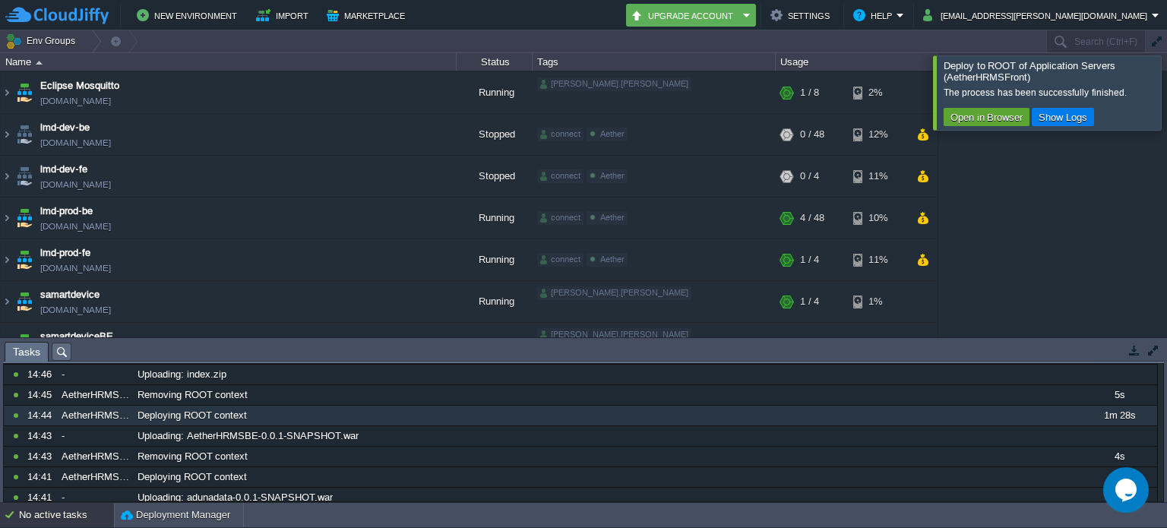
click at [1166, 83] on div at bounding box center [1185, 92] width 0 height 74
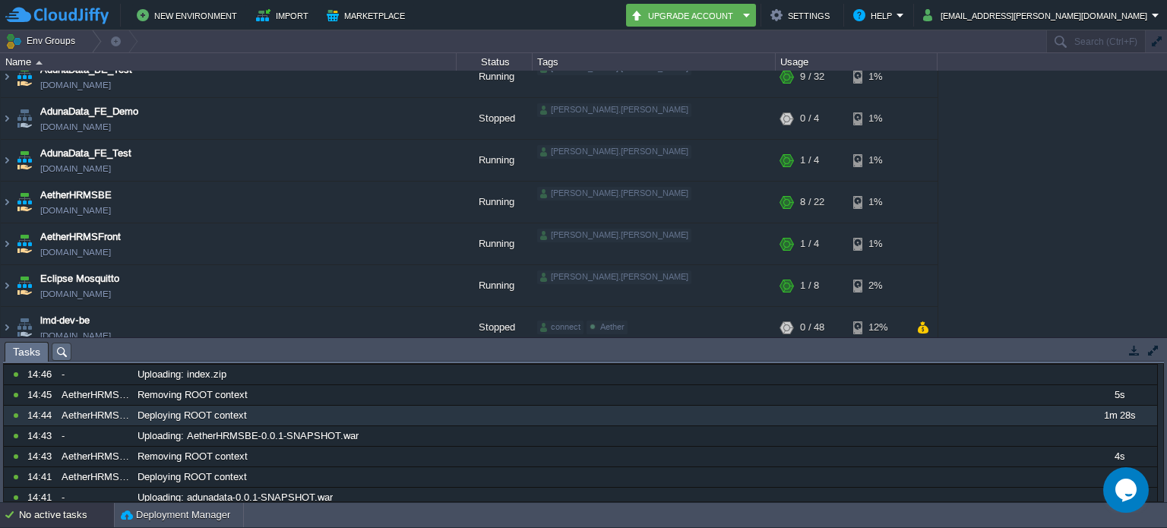
scroll to position [0, 0]
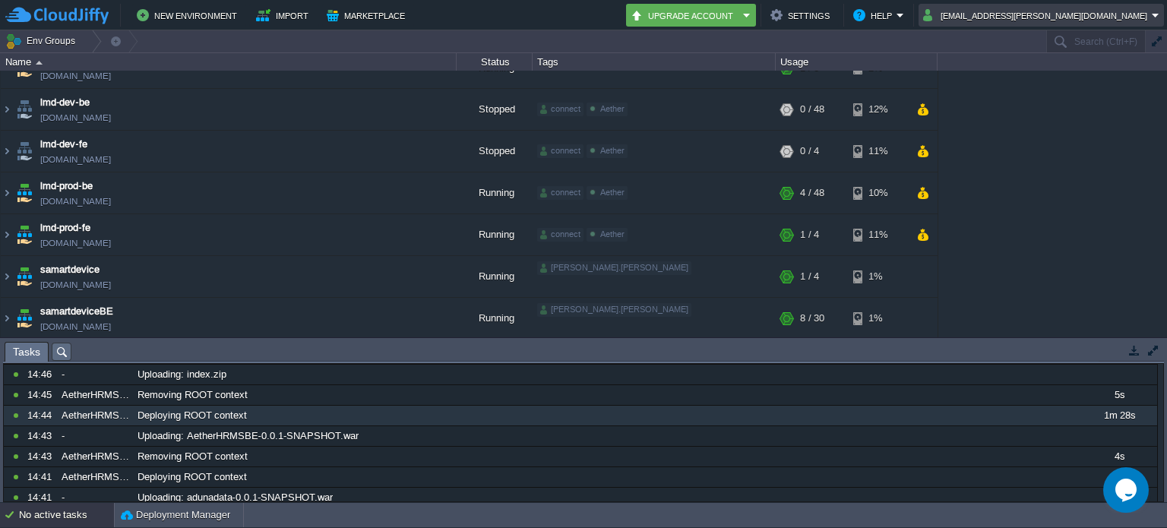
click at [1158, 14] on em "[EMAIL_ADDRESS][PERSON_NAME][DOMAIN_NAME]" at bounding box center [1041, 15] width 236 height 18
click at [1055, 151] on div "AdunaData_BE_Demo aetheradunadatabe.cloudjiffy.net Stopped dhanraj.muthiyan + A…" at bounding box center [583, 204] width 1167 height 267
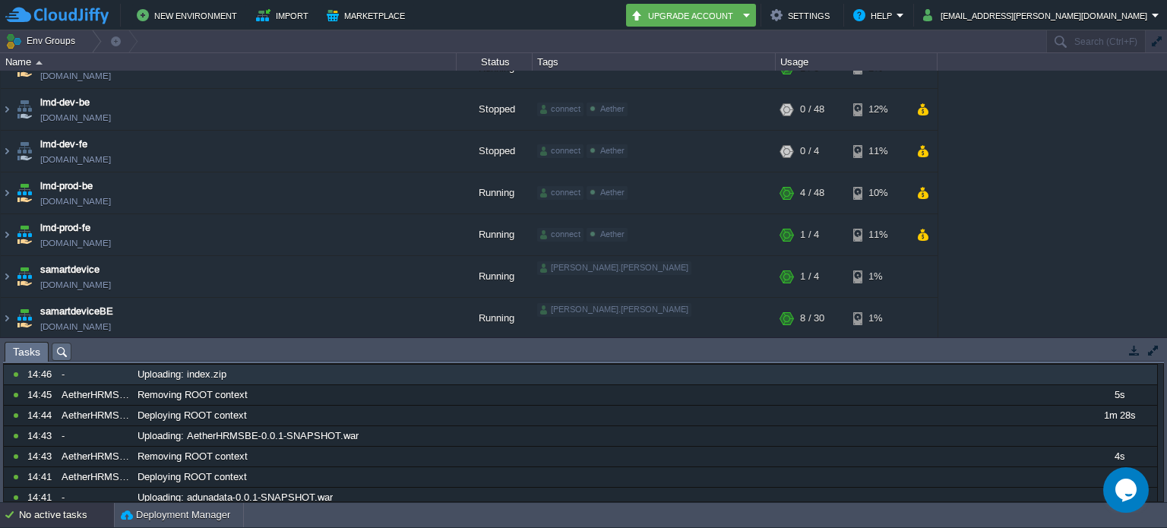
click at [73, 377] on div "-" at bounding box center [95, 375] width 74 height 20
click at [751, 14] on em "Upgrade Account" at bounding box center [691, 15] width 121 height 18
drag, startPoint x: 1150, startPoint y: 94, endPoint x: 1166, endPoint y: 4, distance: 91.8
click at [1150, 94] on div "AdunaData_BE_Demo aetheradunadatabe.cloudjiffy.net Stopped dhanraj.muthiyan + A…" at bounding box center [583, 204] width 1167 height 267
